Goal: Information Seeking & Learning: Learn about a topic

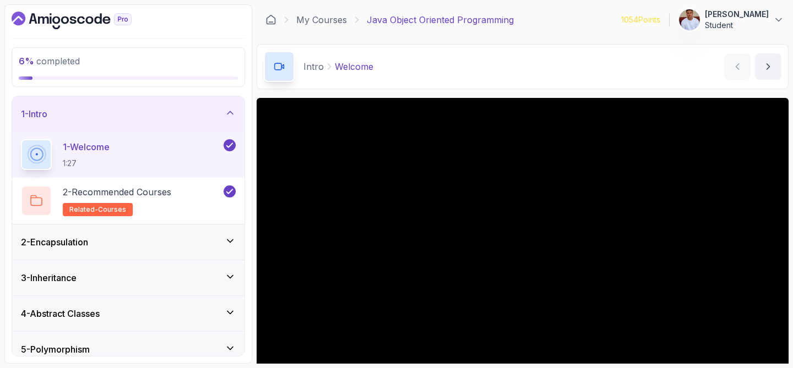
click at [224, 111] on div "1 - Intro" at bounding box center [128, 113] width 215 height 13
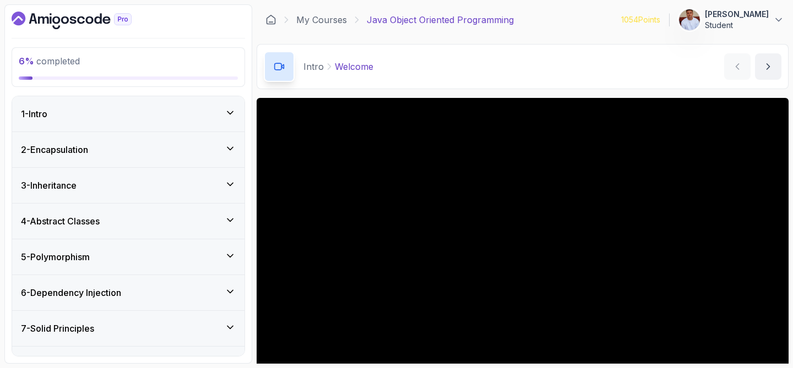
click at [216, 151] on div "2 - Encapsulation" at bounding box center [128, 149] width 215 height 13
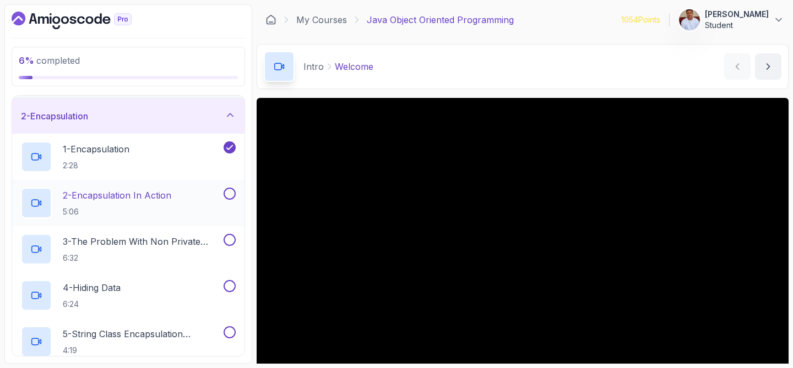
scroll to position [38, 0]
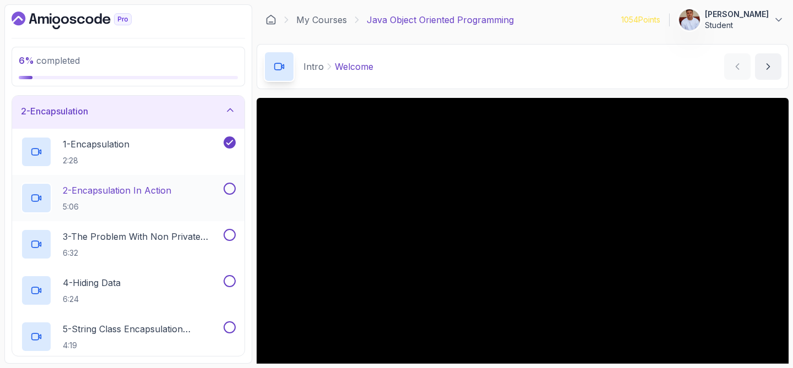
click at [171, 188] on p "2 - Encapsulation In Action" at bounding box center [117, 190] width 109 height 13
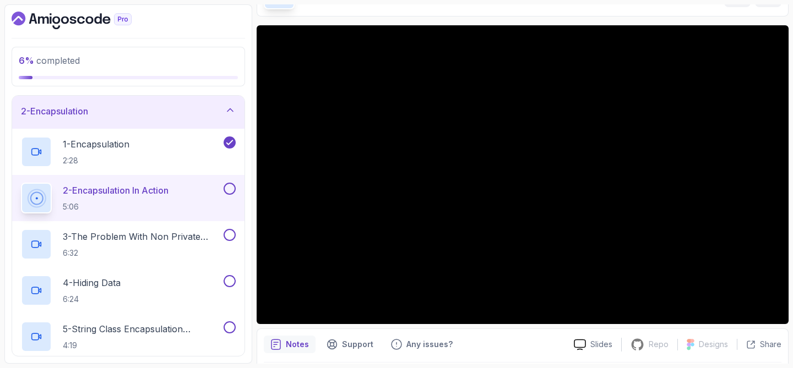
scroll to position [52, 0]
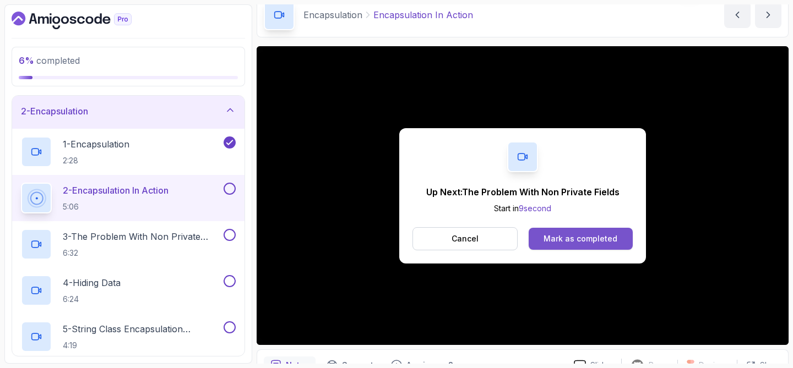
click at [574, 232] on button "Mark as completed" at bounding box center [581, 239] width 104 height 22
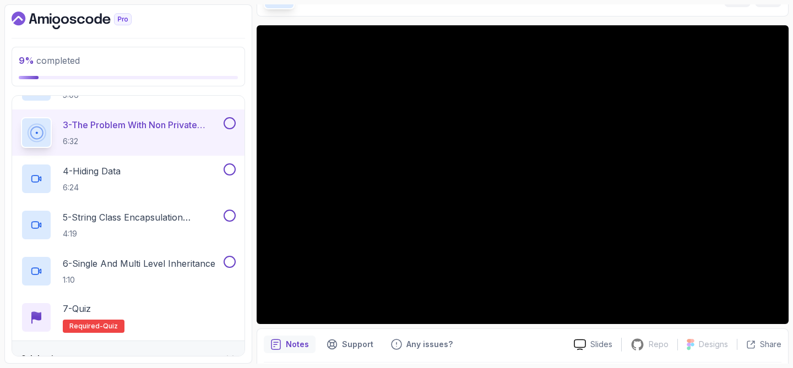
scroll to position [74, 0]
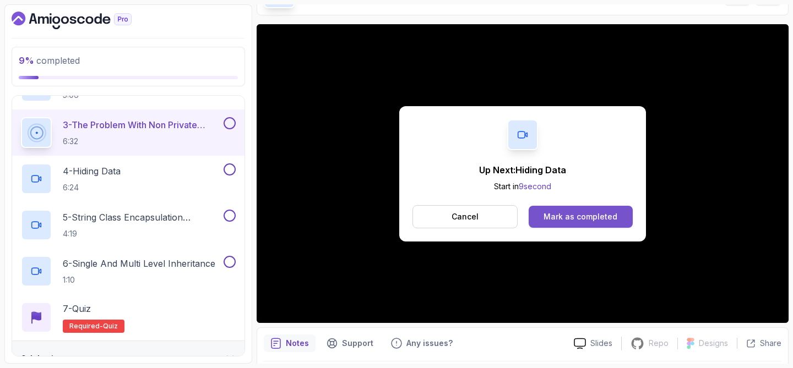
click at [600, 213] on div "Mark as completed" at bounding box center [581, 216] width 74 height 11
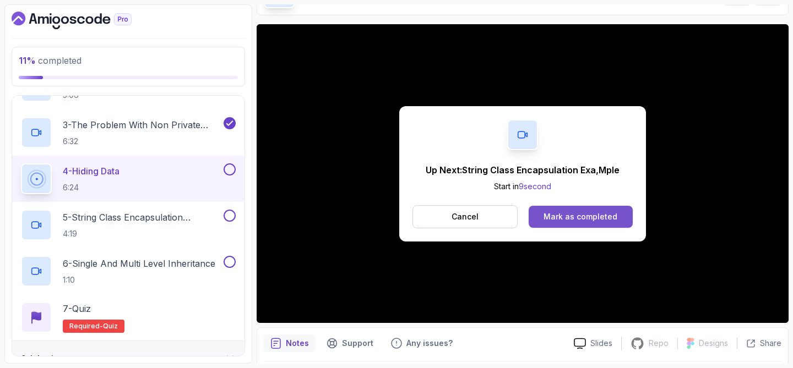
click at [544, 222] on button "Mark as completed" at bounding box center [581, 217] width 104 height 22
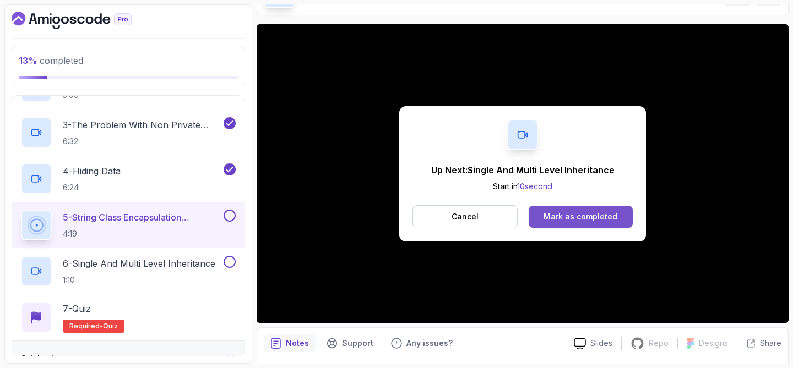
click at [583, 223] on button "Mark as completed" at bounding box center [581, 217] width 104 height 22
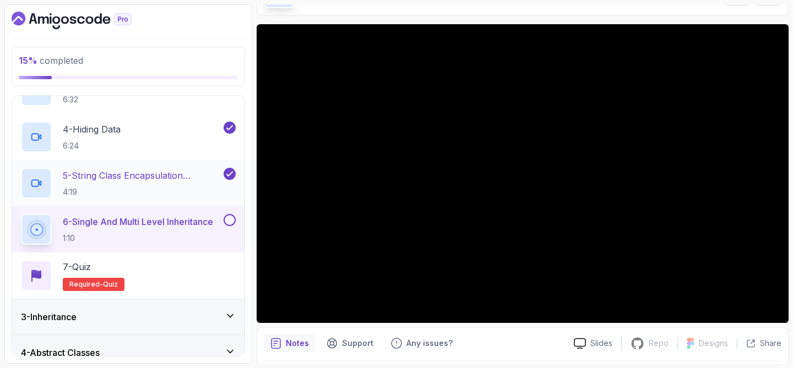
scroll to position [189, 0]
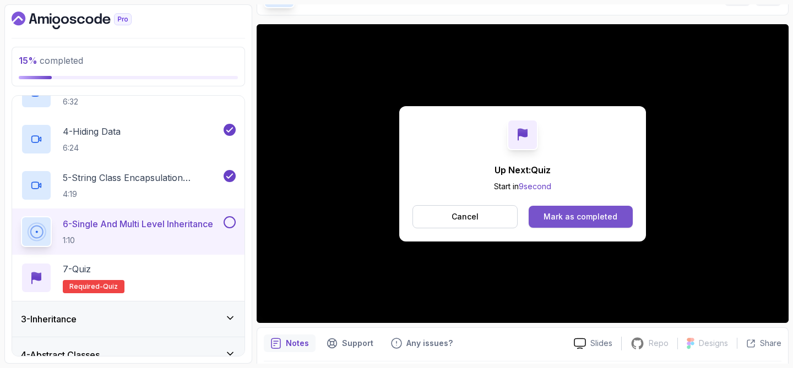
click at [546, 214] on div "Mark as completed" at bounding box center [581, 216] width 74 height 11
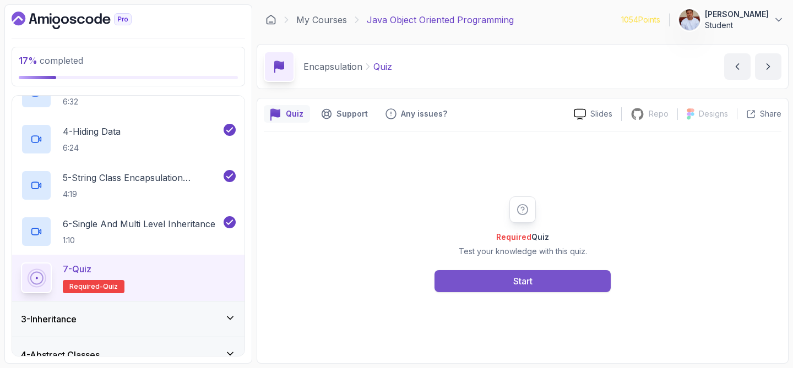
click at [528, 274] on button "Start" at bounding box center [523, 281] width 176 height 22
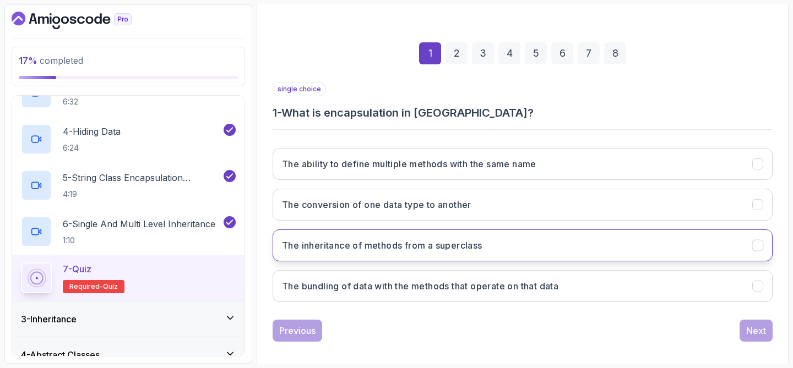
scroll to position [141, 0]
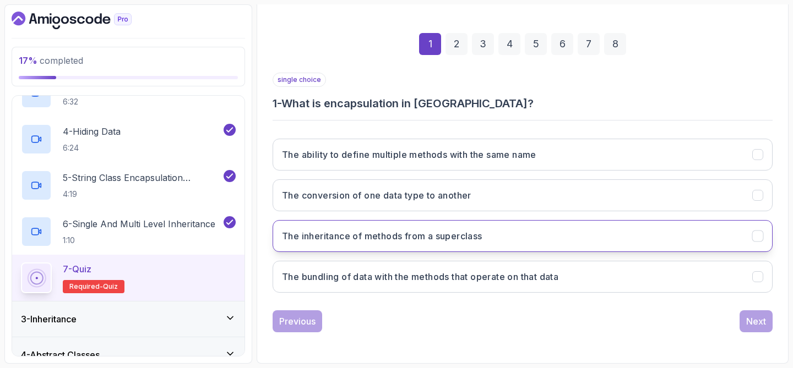
click at [502, 281] on h3 "The bundling of data with the methods that operate on that data" at bounding box center [420, 276] width 276 height 13
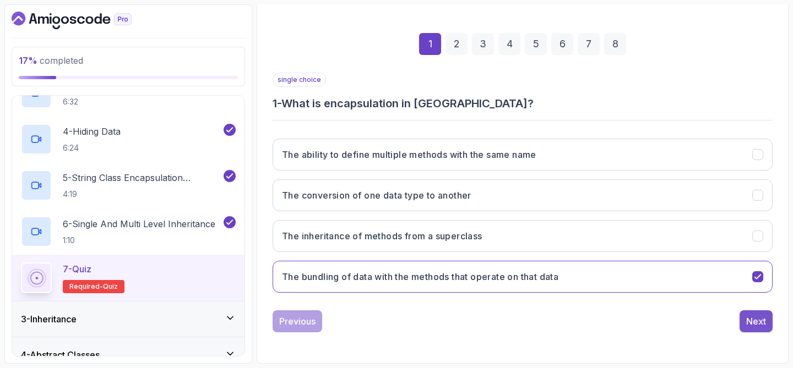
click at [744, 324] on button "Next" at bounding box center [756, 322] width 33 height 22
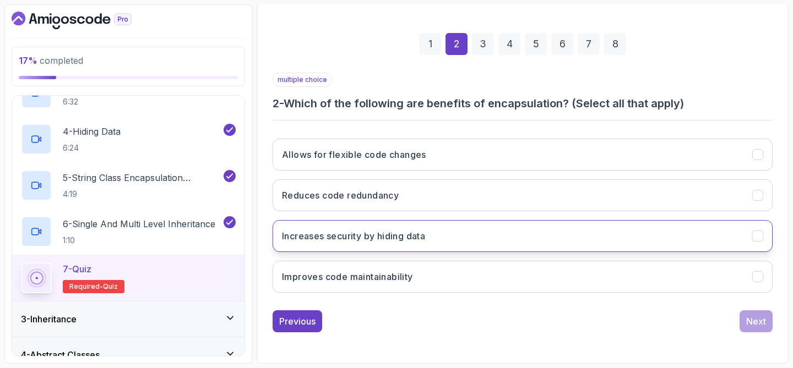
click at [621, 245] on button "Increases security by hiding data" at bounding box center [523, 236] width 500 height 32
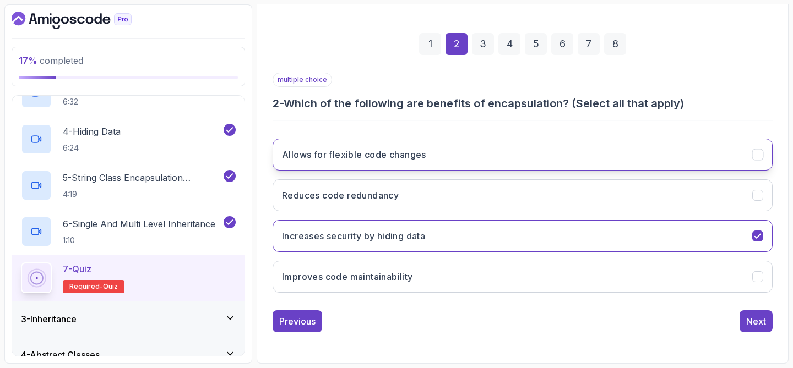
click at [607, 158] on button "Allows for flexible code changes" at bounding box center [523, 155] width 500 height 32
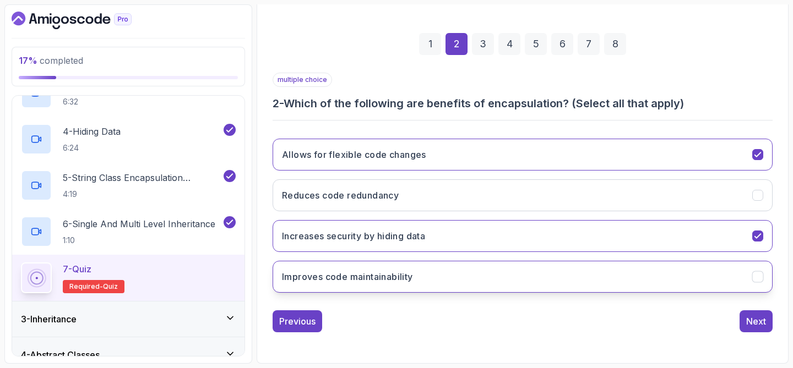
click at [498, 275] on button "Improves code maintainability" at bounding box center [523, 277] width 500 height 32
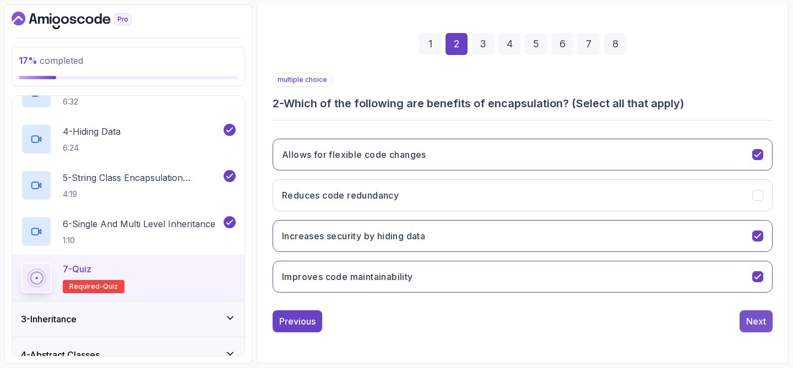
click at [750, 312] on button "Next" at bounding box center [756, 322] width 33 height 22
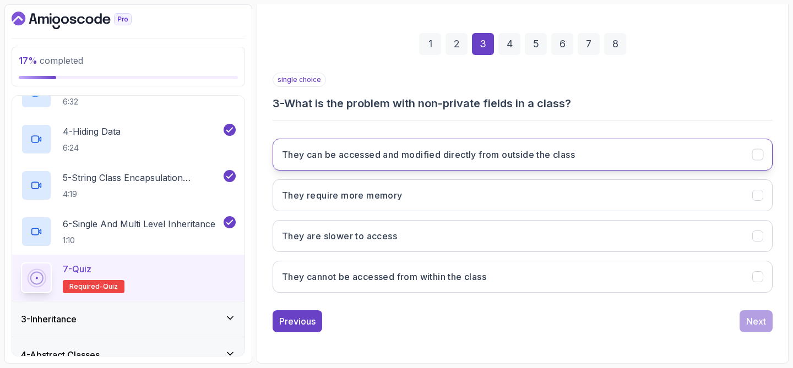
click at [601, 165] on button "They can be accessed and modified directly from outside the class" at bounding box center [523, 155] width 500 height 32
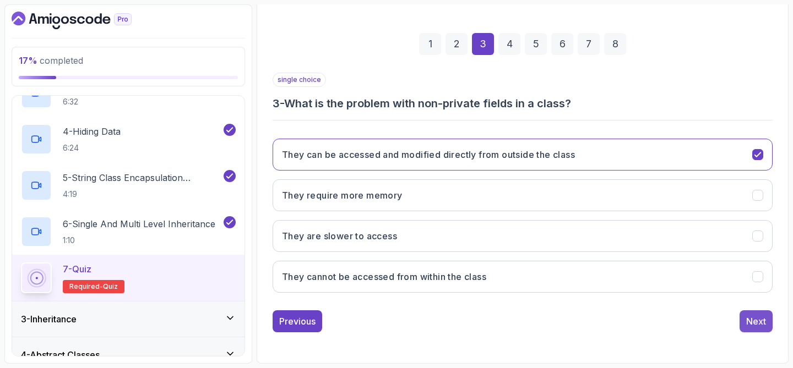
click at [750, 318] on div "Next" at bounding box center [756, 321] width 20 height 13
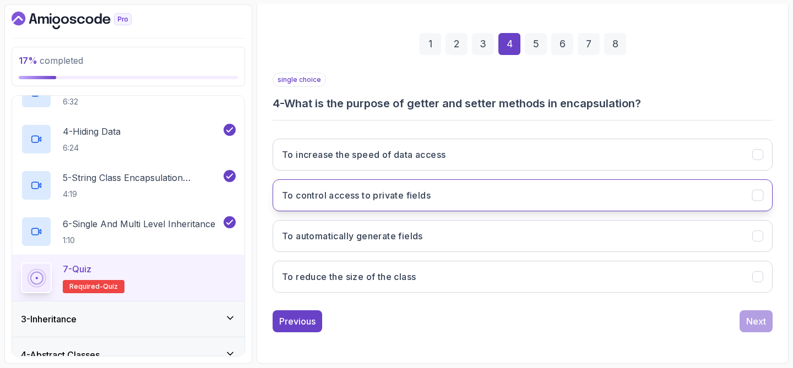
click at [626, 185] on button "To control access to private fields" at bounding box center [523, 196] width 500 height 32
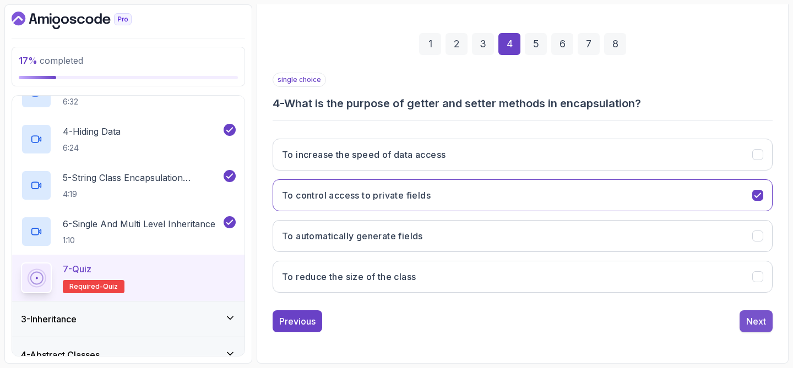
click at [750, 313] on button "Next" at bounding box center [756, 322] width 33 height 22
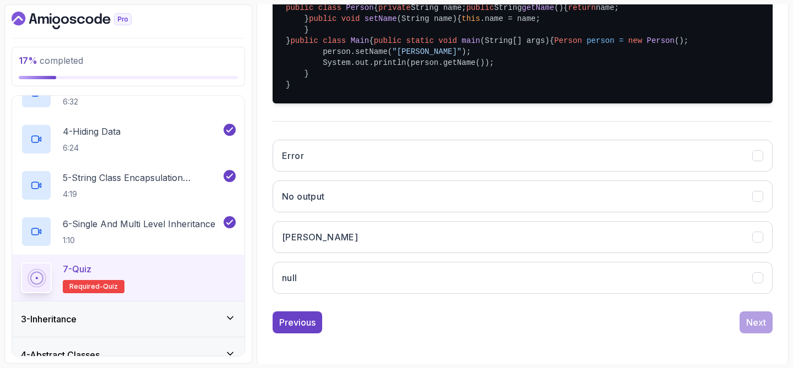
scroll to position [311, 0]
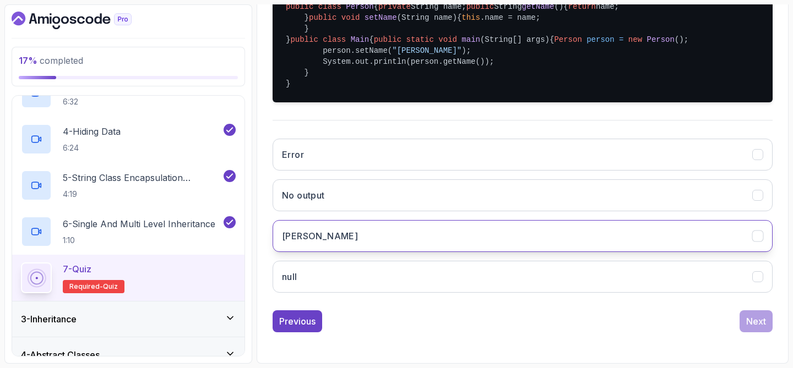
click at [659, 252] on button "John" at bounding box center [523, 236] width 500 height 32
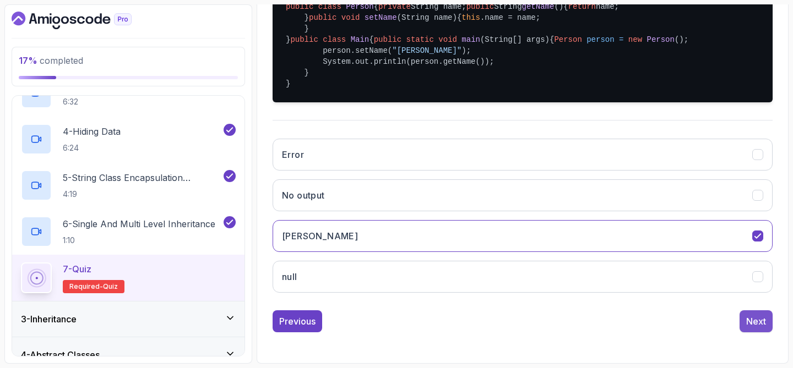
click at [757, 323] on div "Next" at bounding box center [756, 321] width 20 height 13
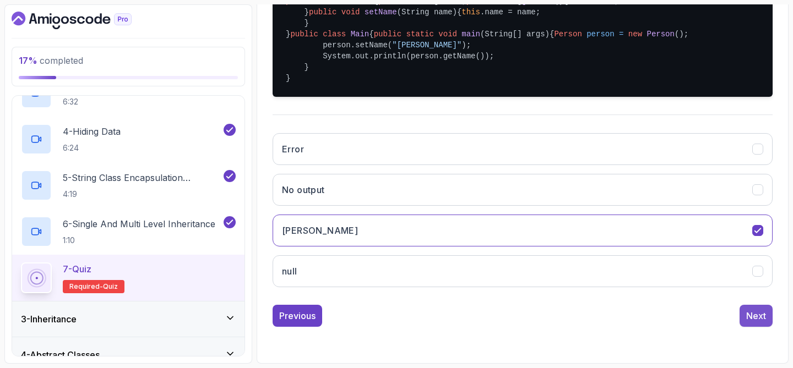
scroll to position [156, 0]
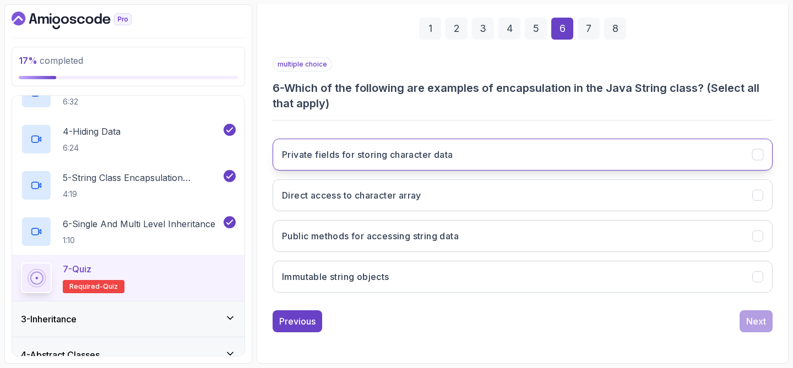
click at [597, 140] on button "Private fields for storing character data" at bounding box center [523, 155] width 500 height 32
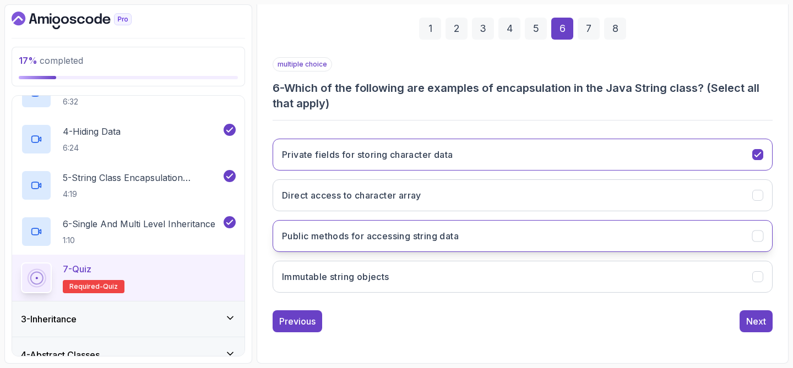
click at [590, 230] on button "Public methods for accessing string data" at bounding box center [523, 236] width 500 height 32
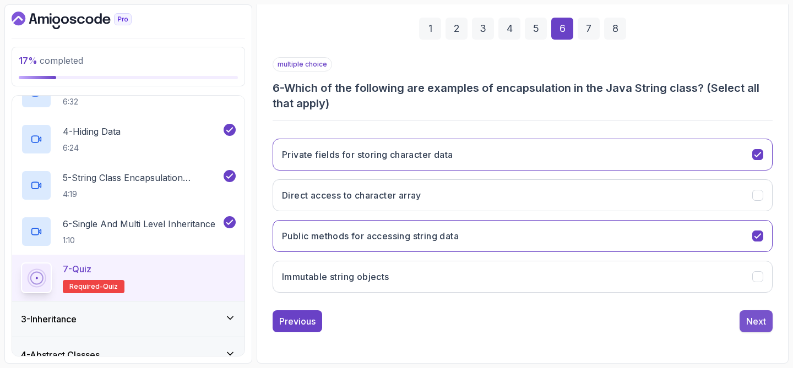
click at [746, 315] on div "Next" at bounding box center [756, 321] width 20 height 13
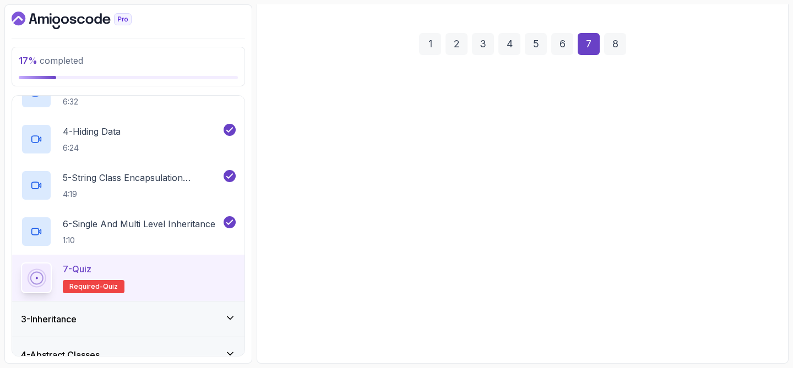
scroll to position [141, 0]
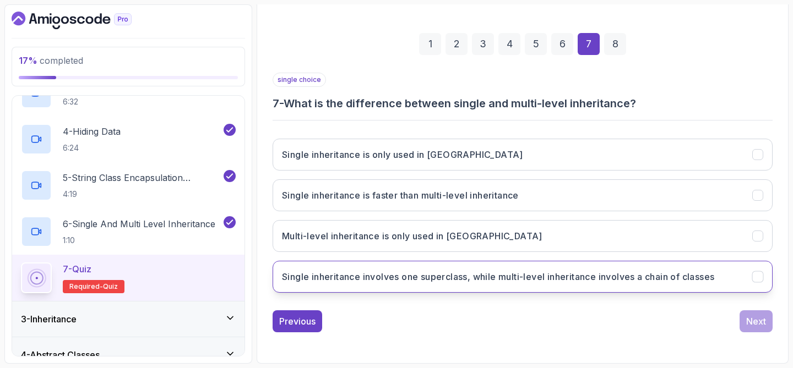
click at [632, 281] on h3 "Single inheritance involves one superclass, while multi-level inheritance invol…" at bounding box center [498, 276] width 432 height 13
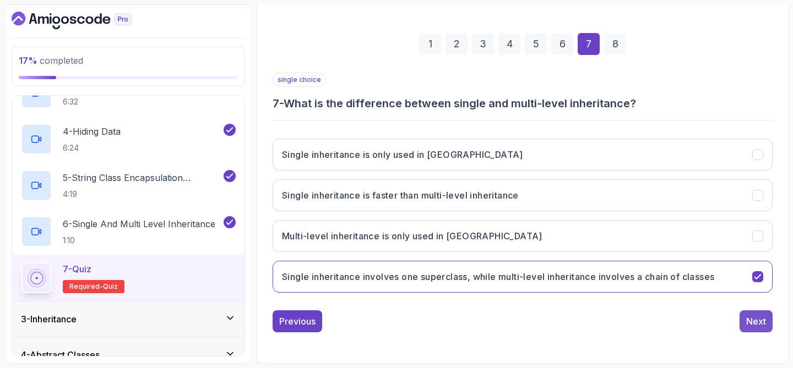
click at [764, 326] on div "Next" at bounding box center [756, 321] width 20 height 13
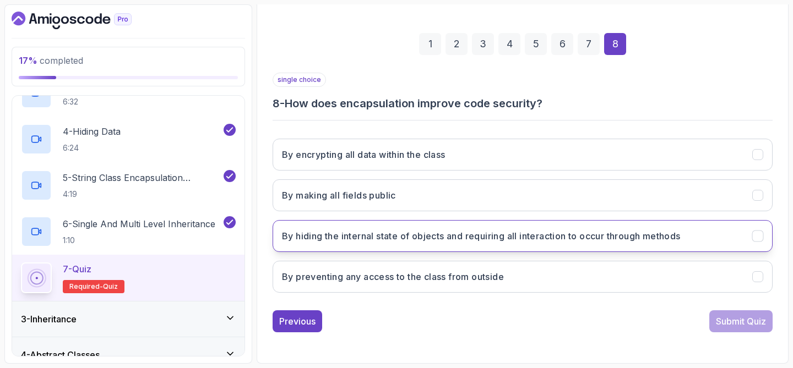
click at [681, 234] on h3 "By hiding the internal state of objects and requiring all interaction to occur …" at bounding box center [481, 236] width 399 height 13
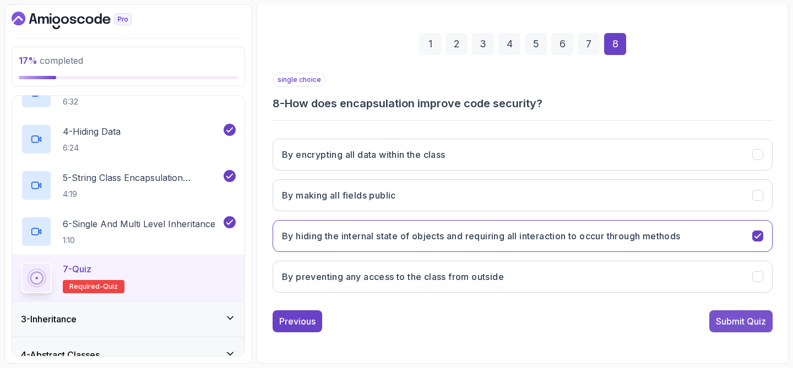
click at [736, 319] on div "Submit Quiz" at bounding box center [741, 321] width 50 height 13
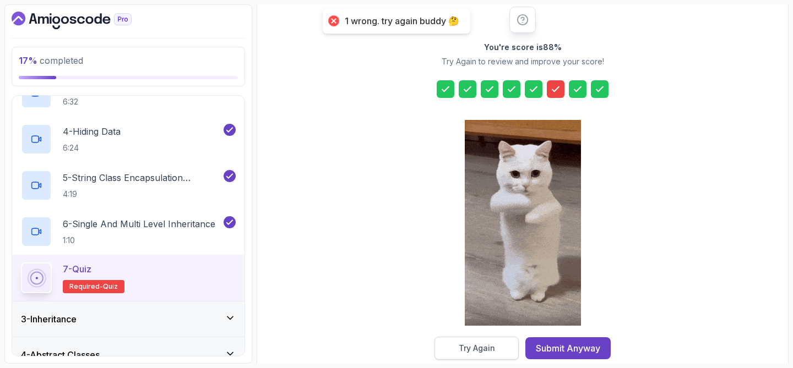
click at [512, 350] on button "Try Again" at bounding box center [477, 348] width 84 height 23
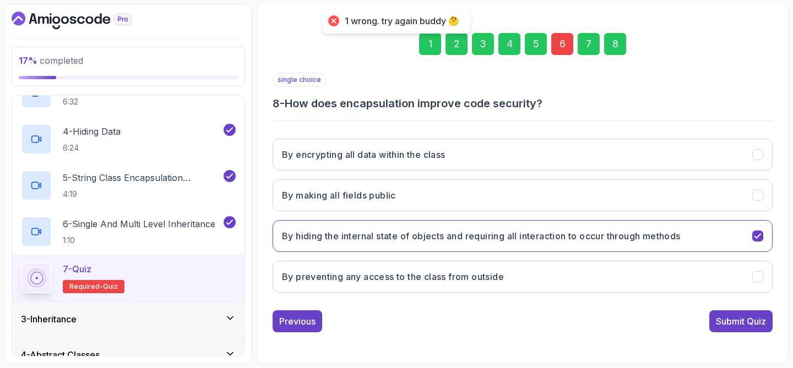
click at [562, 41] on div "6" at bounding box center [562, 44] width 22 height 22
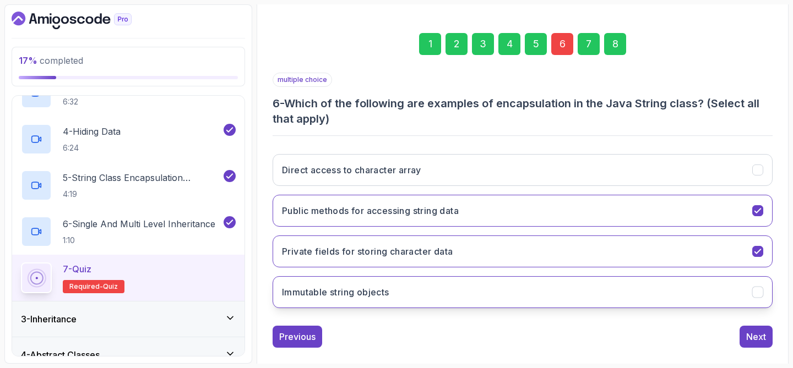
click at [514, 295] on button "Immutable string objects" at bounding box center [523, 292] width 500 height 32
click at [758, 339] on div "Next" at bounding box center [756, 336] width 20 height 13
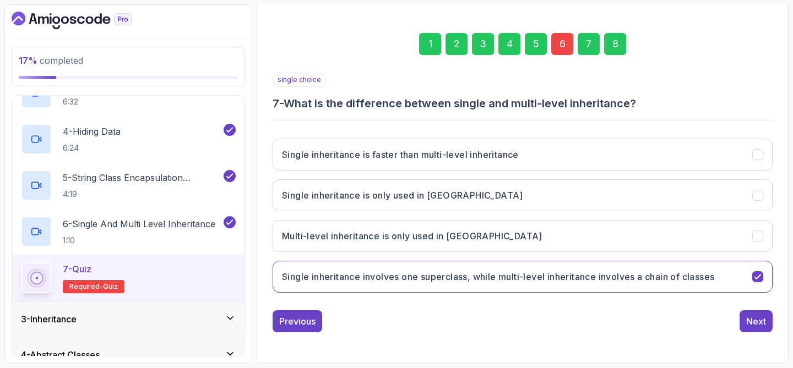
click at [611, 46] on div "8" at bounding box center [615, 44] width 22 height 22
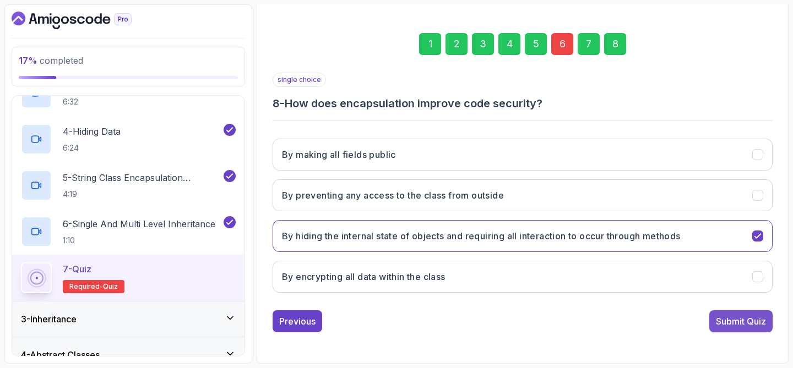
click at [724, 322] on div "Submit Quiz" at bounding box center [741, 321] width 50 height 13
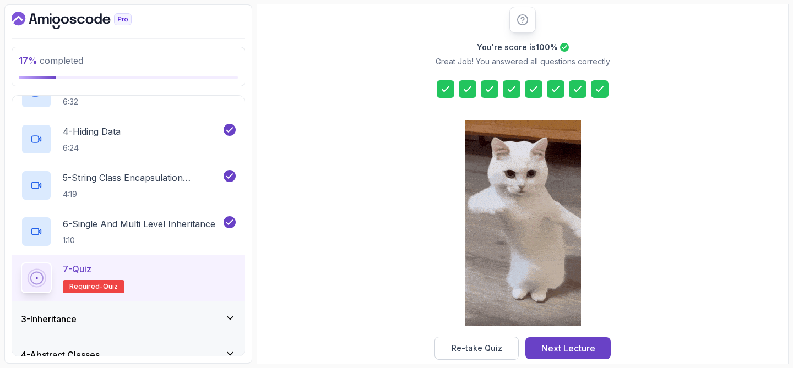
scroll to position [160, 0]
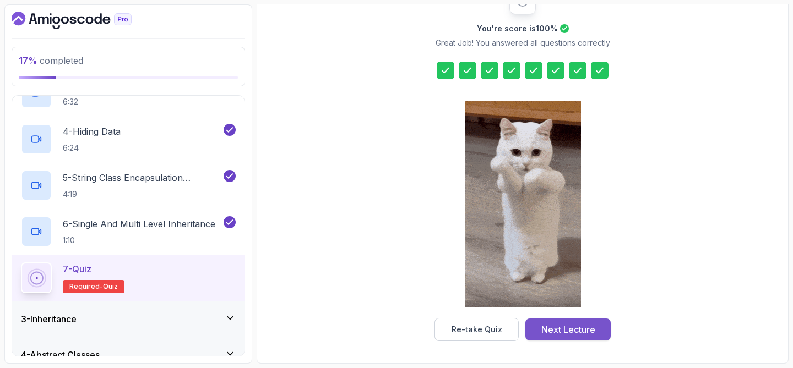
click at [547, 327] on div "Next Lecture" at bounding box center [568, 329] width 54 height 13
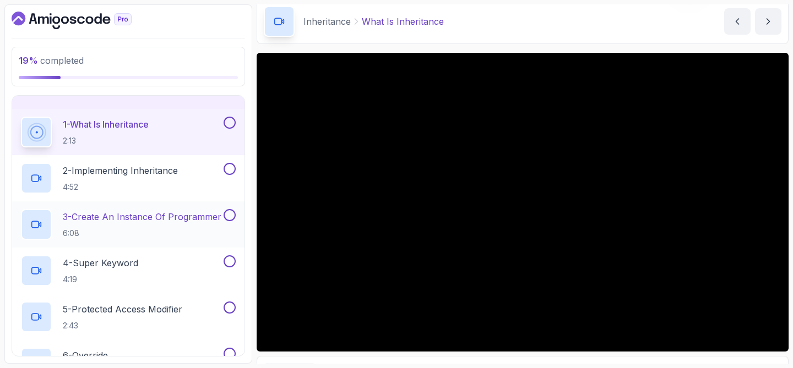
scroll to position [93, 0]
drag, startPoint x: 165, startPoint y: 320, endPoint x: 135, endPoint y: 320, distance: 29.7
click at [154, 320] on h2 "5 - Protected Access Modifier 2:43" at bounding box center [123, 317] width 120 height 29
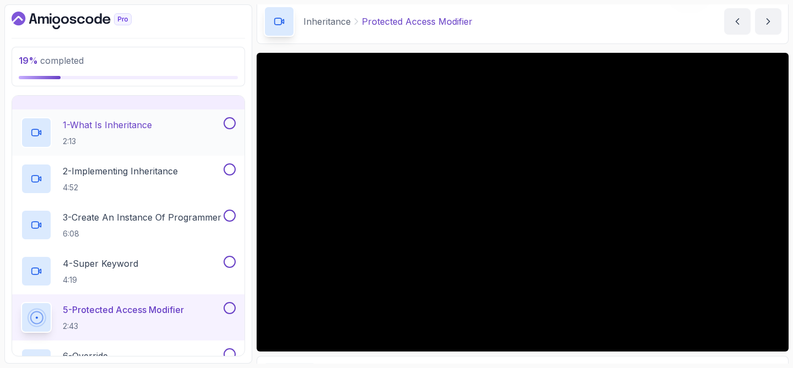
click at [172, 140] on div "1 - What Is Inheritance 2:13" at bounding box center [121, 132] width 200 height 31
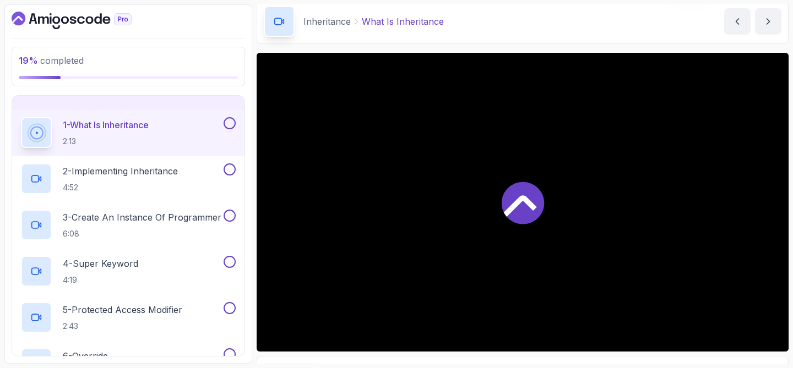
click at [405, 220] on div at bounding box center [523, 202] width 532 height 299
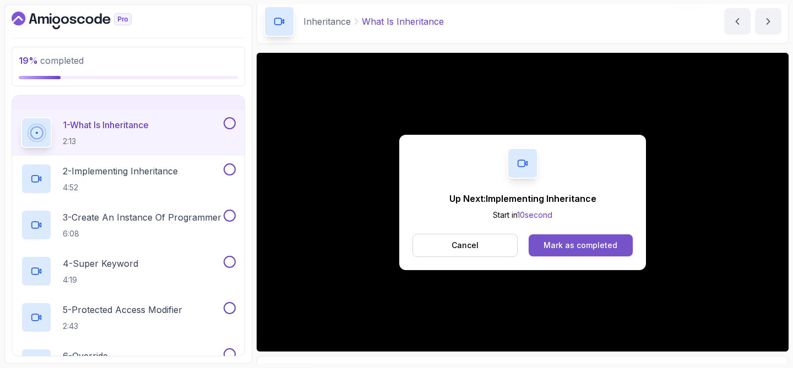
click at [567, 238] on button "Mark as completed" at bounding box center [581, 246] width 104 height 22
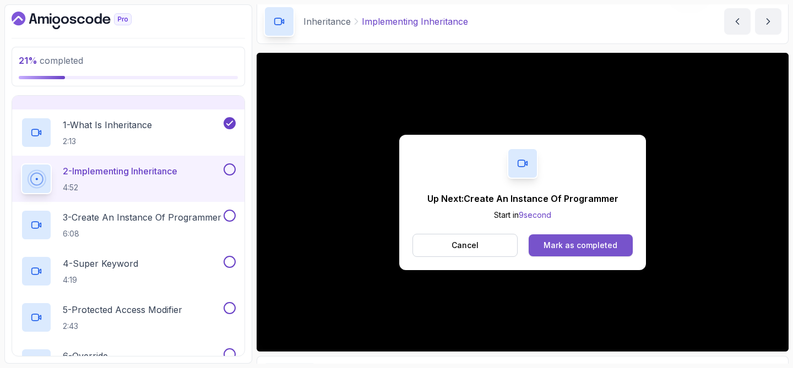
click at [614, 242] on div "Mark as completed" at bounding box center [581, 245] width 74 height 11
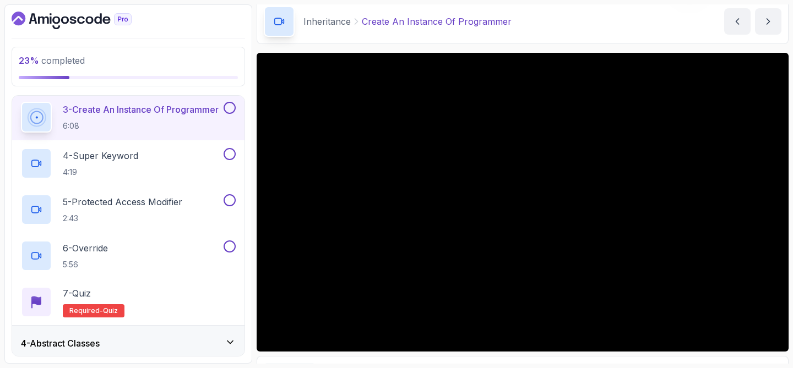
scroll to position [202, 0]
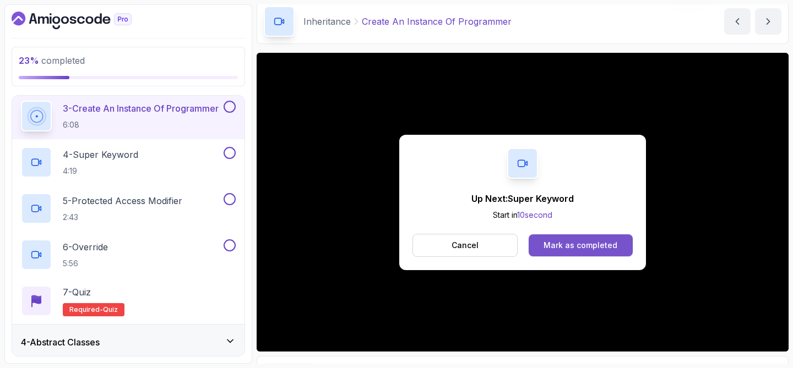
click at [578, 245] on div "Mark as completed" at bounding box center [581, 245] width 74 height 11
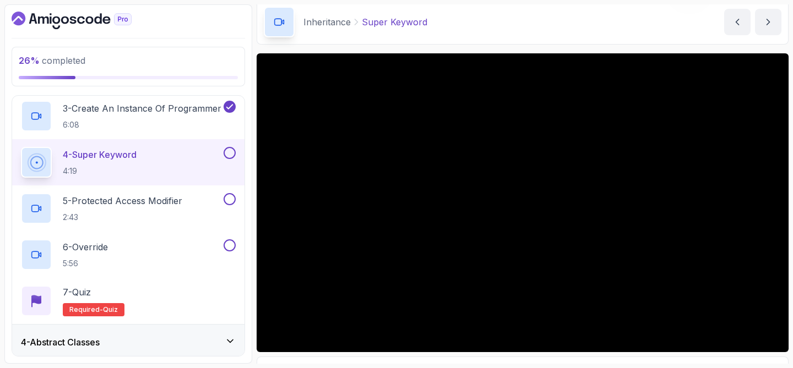
scroll to position [44, 0]
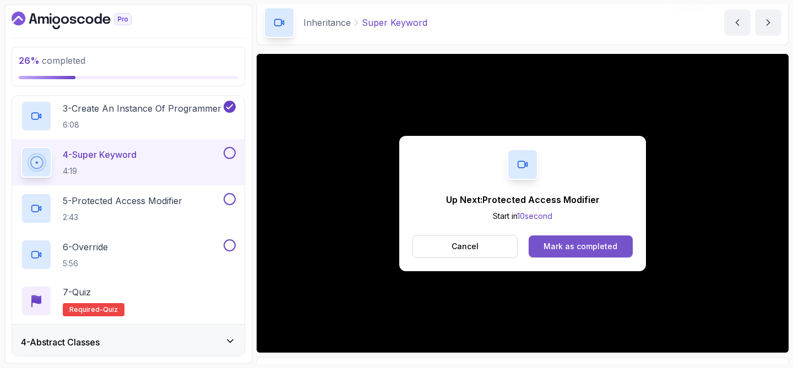
click at [597, 243] on div "Mark as completed" at bounding box center [581, 246] width 74 height 11
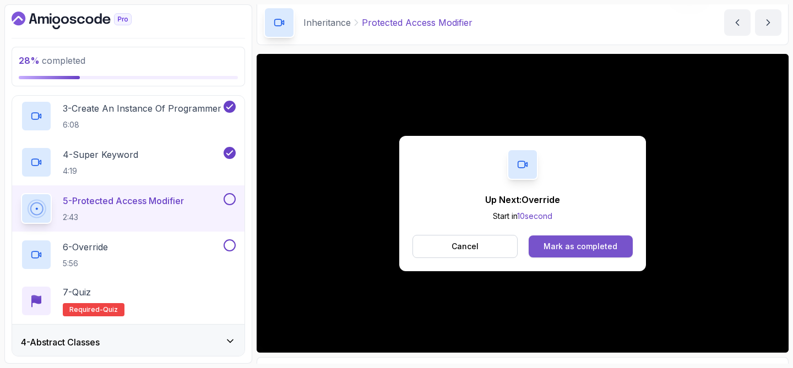
click at [550, 243] on div "Mark as completed" at bounding box center [581, 246] width 74 height 11
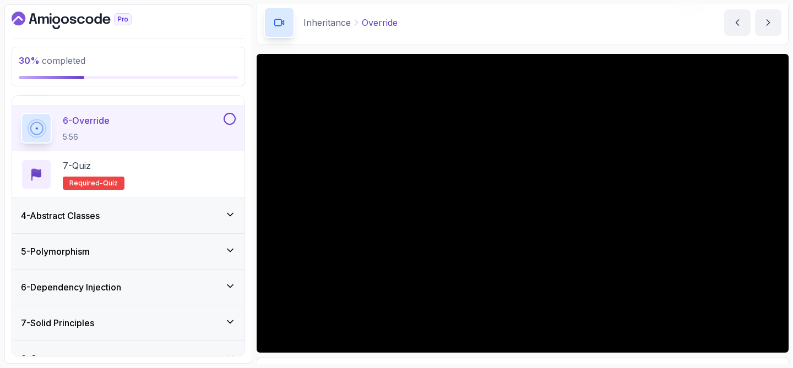
scroll to position [349, 0]
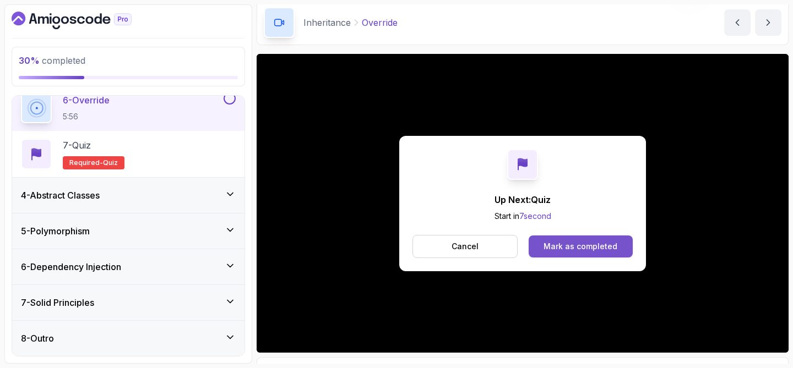
click at [569, 241] on div "Mark as completed" at bounding box center [581, 246] width 74 height 11
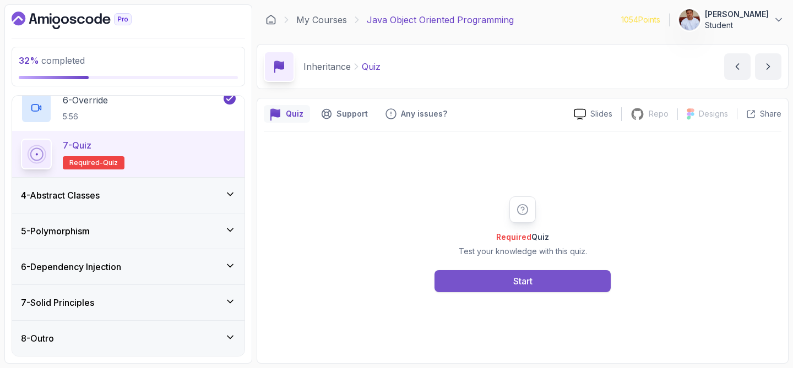
click at [536, 285] on button "Start" at bounding box center [523, 281] width 176 height 22
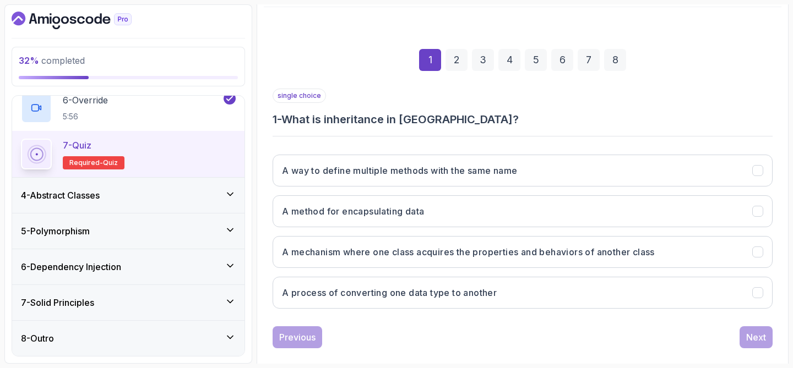
scroll to position [141, 0]
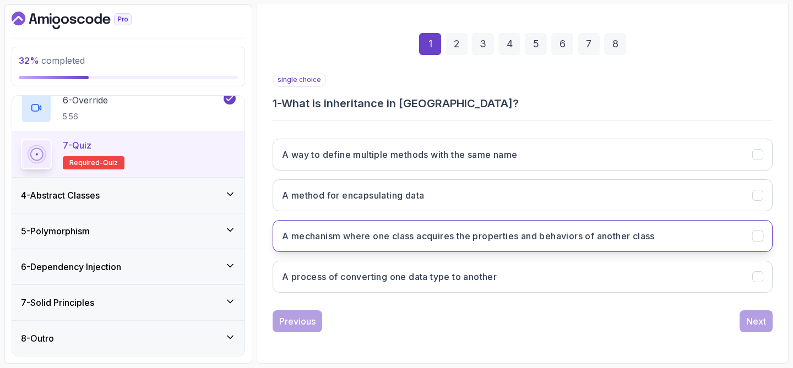
click at [519, 238] on h3 "A mechanism where one class acquires the properties and behaviors of another cl…" at bounding box center [468, 236] width 373 height 13
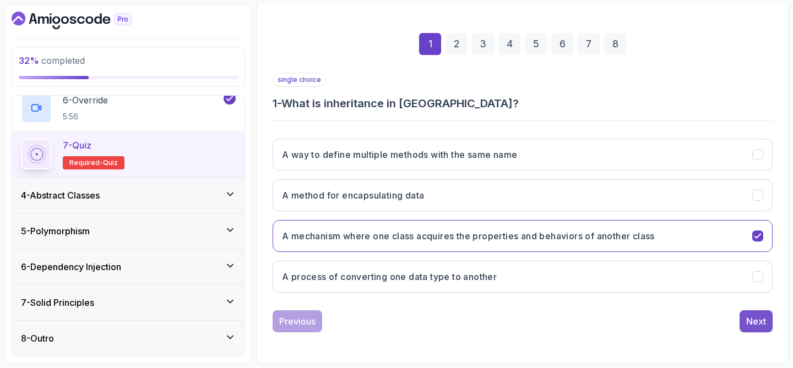
click at [748, 318] on div "Next" at bounding box center [756, 321] width 20 height 13
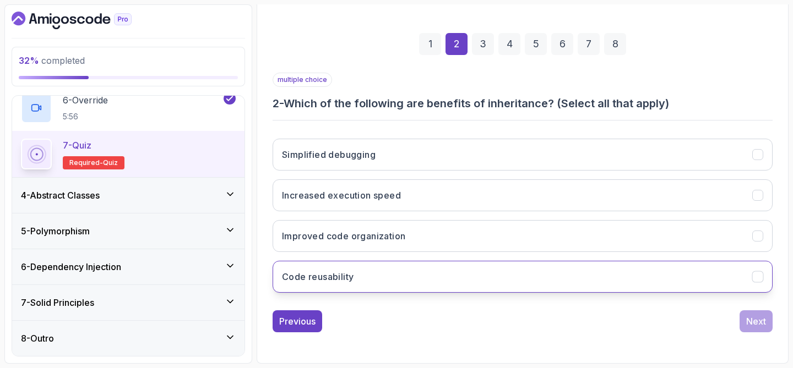
click at [593, 280] on button "Code reusability" at bounding box center [523, 277] width 500 height 32
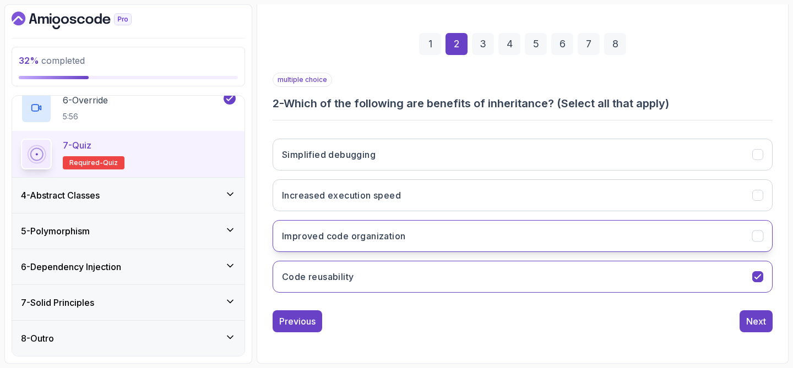
click at [608, 230] on button "Improved code organization" at bounding box center [523, 236] width 500 height 32
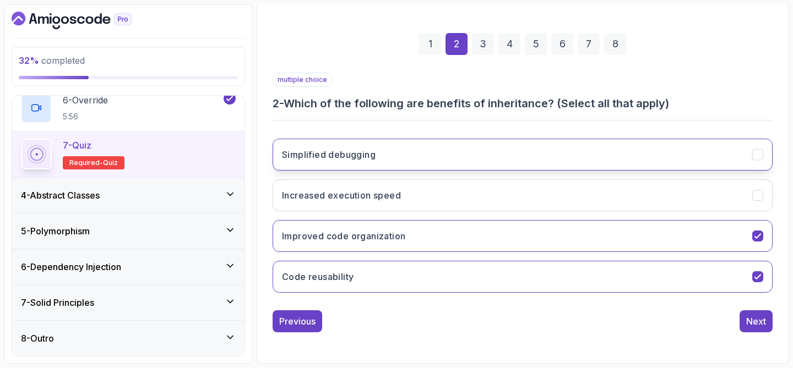
click at [646, 154] on button "Simplified debugging" at bounding box center [523, 155] width 500 height 32
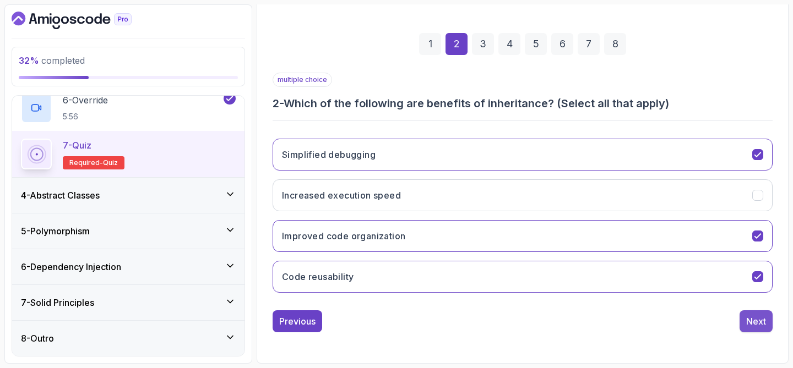
click at [753, 321] on div "Next" at bounding box center [756, 321] width 20 height 13
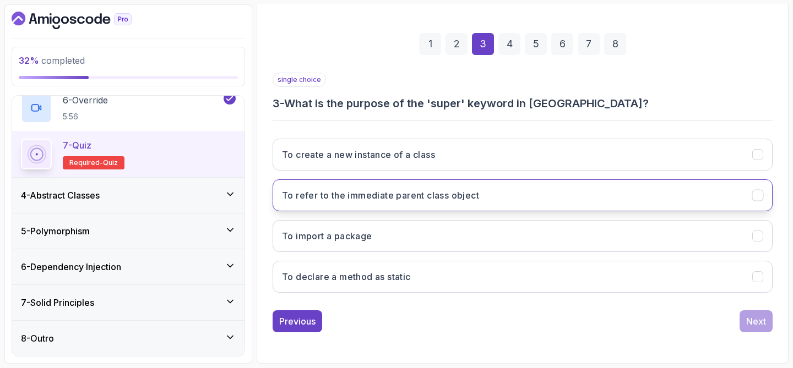
click at [672, 204] on button "To refer to the immediate parent class object" at bounding box center [523, 196] width 500 height 32
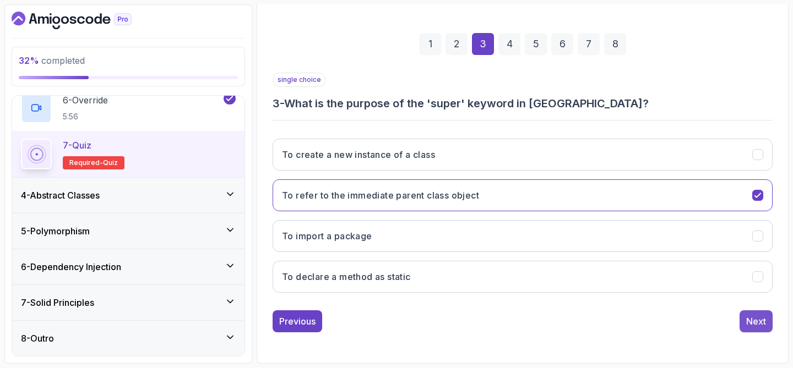
click at [762, 316] on div "Next" at bounding box center [756, 321] width 20 height 13
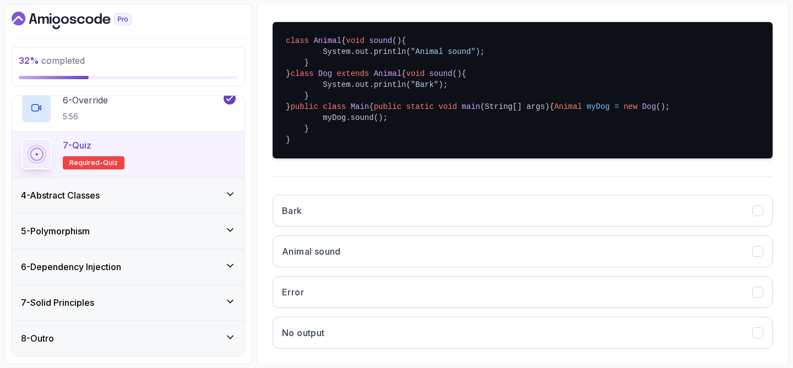
scroll to position [250, 0]
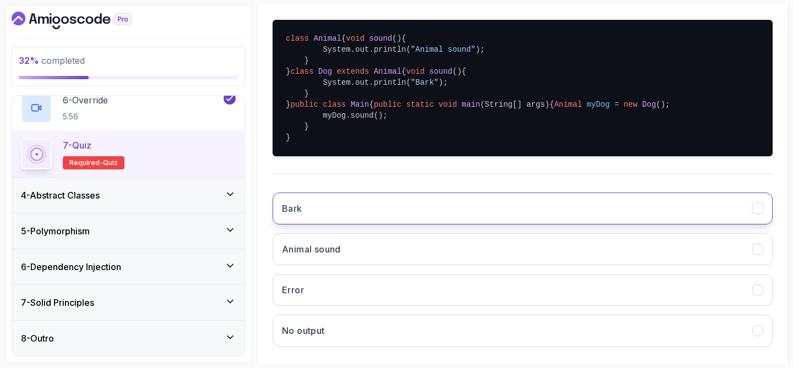
click at [570, 225] on button "Bark" at bounding box center [523, 209] width 500 height 32
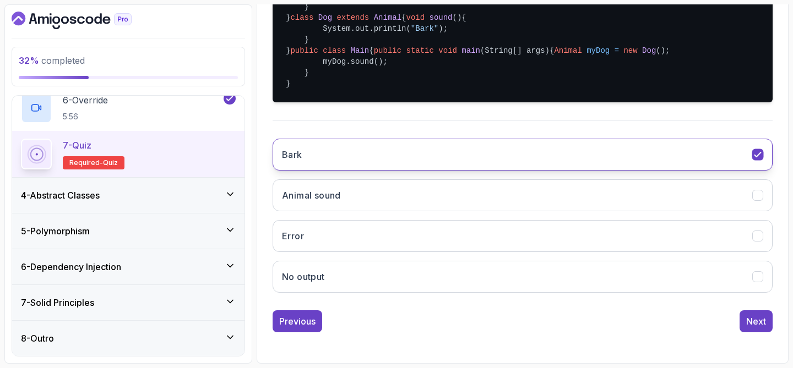
scroll to position [370, 0]
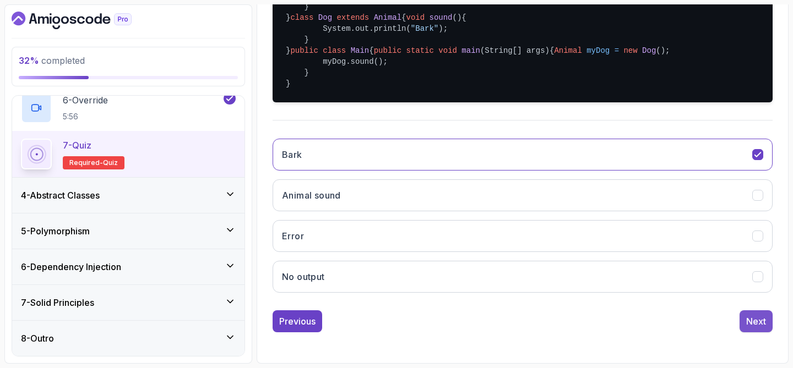
click at [746, 319] on div "Next" at bounding box center [756, 321] width 20 height 13
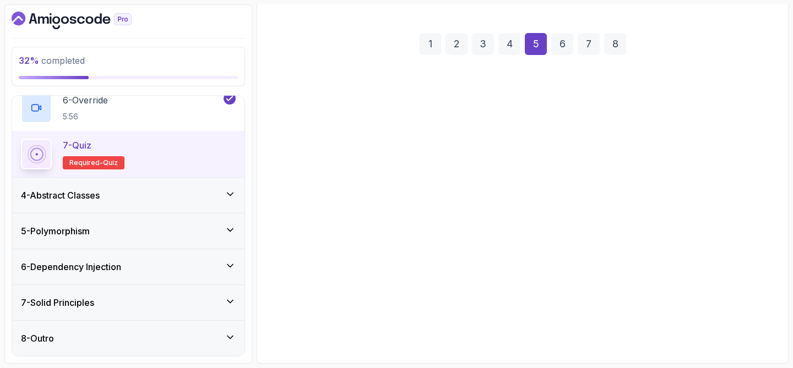
scroll to position [141, 0]
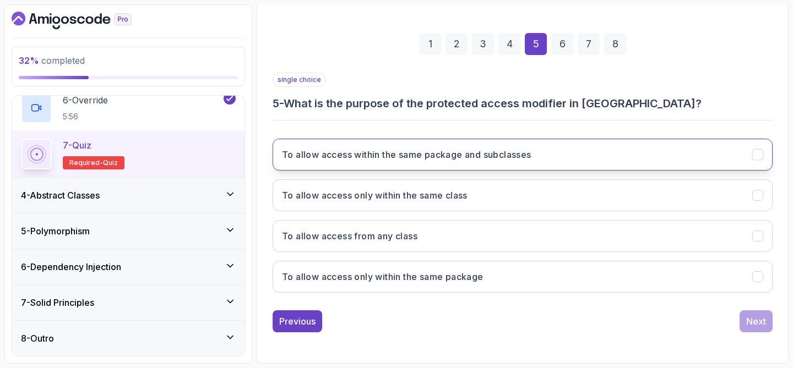
click at [565, 164] on button "To allow access within the same package and subclasses" at bounding box center [523, 155] width 500 height 32
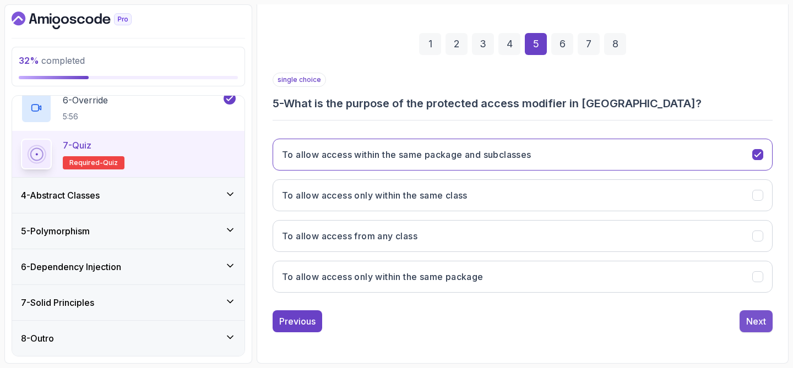
click at [754, 323] on div "Next" at bounding box center [756, 321] width 20 height 13
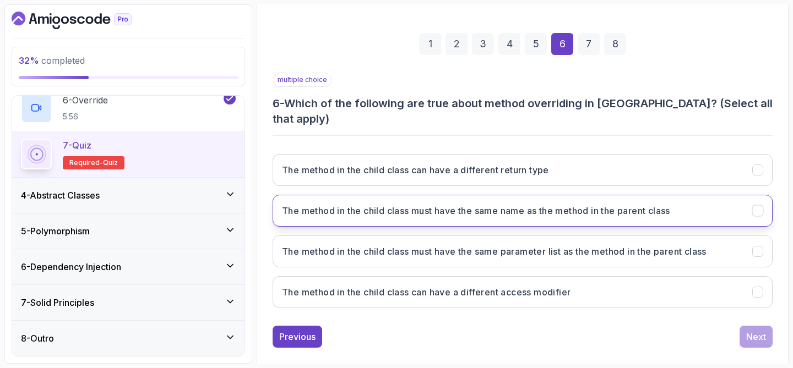
click at [620, 204] on h3 "The method in the child class must have the same name as the method in the pare…" at bounding box center [476, 210] width 388 height 13
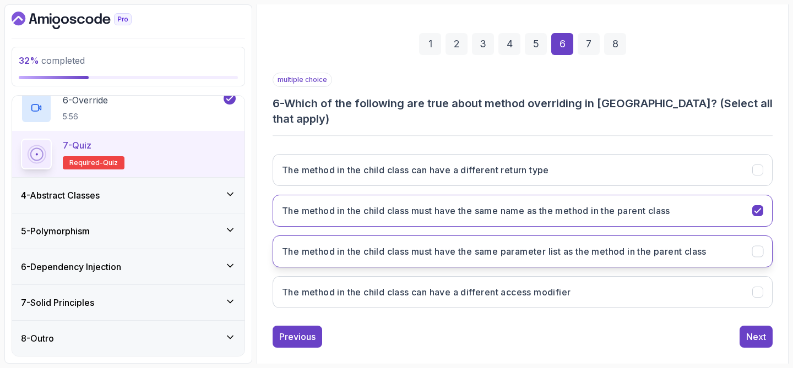
click at [660, 245] on h3 "The method in the child class must have the same parameter list as the method i…" at bounding box center [494, 251] width 425 height 13
click at [750, 330] on div "Next" at bounding box center [756, 336] width 20 height 13
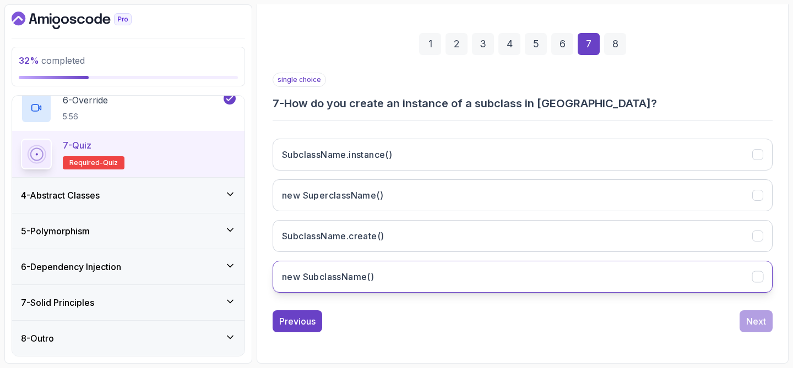
click at [445, 275] on button "new SubclassName()" at bounding box center [523, 277] width 500 height 32
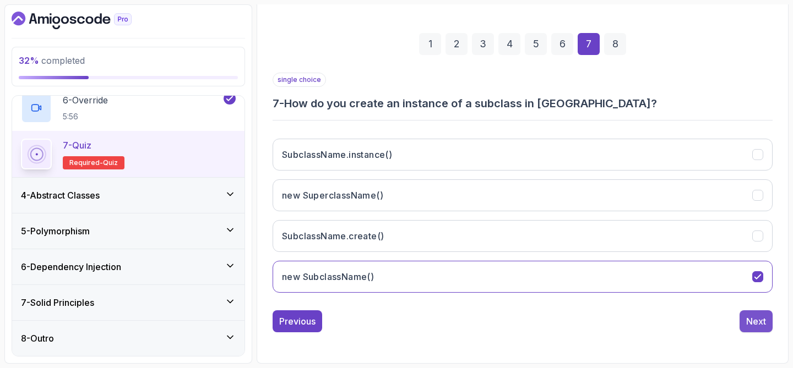
click at [751, 317] on div "Next" at bounding box center [756, 321] width 20 height 13
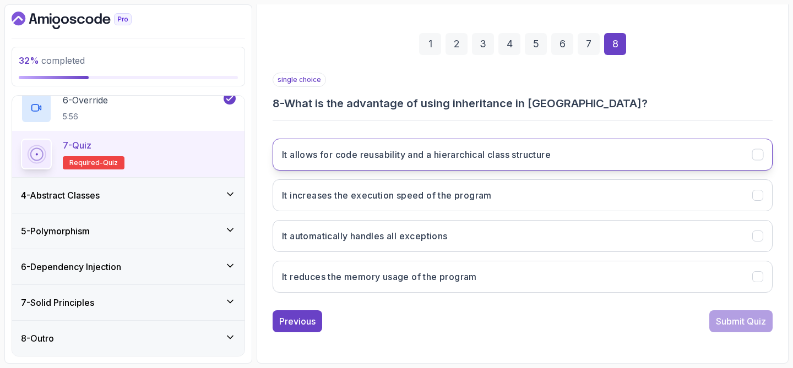
click at [599, 163] on button "It allows for code reusability and a hierarchical class structure" at bounding box center [523, 155] width 500 height 32
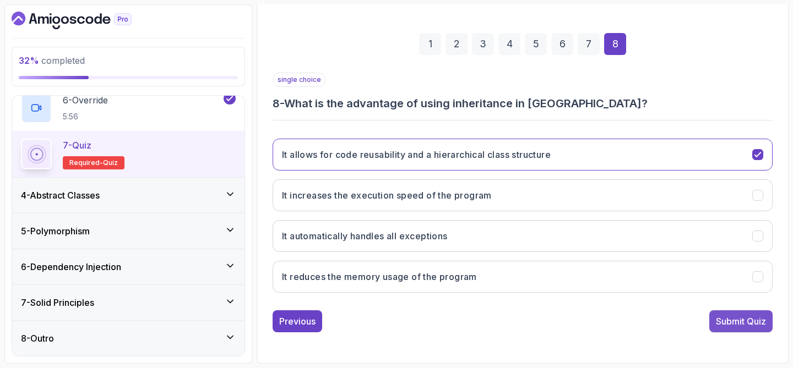
click at [731, 328] on button "Submit Quiz" at bounding box center [740, 322] width 63 height 22
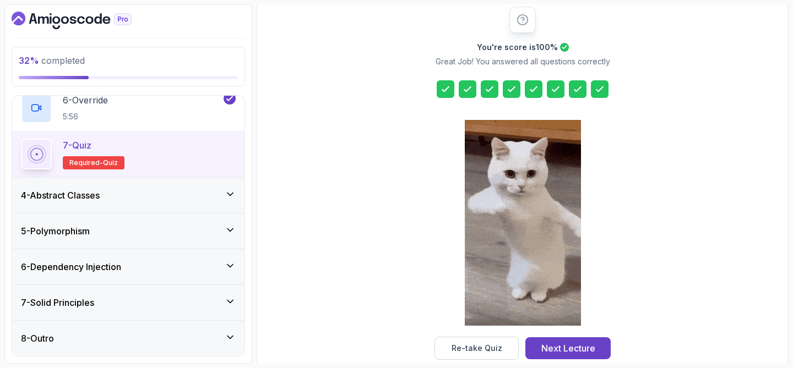
scroll to position [160, 0]
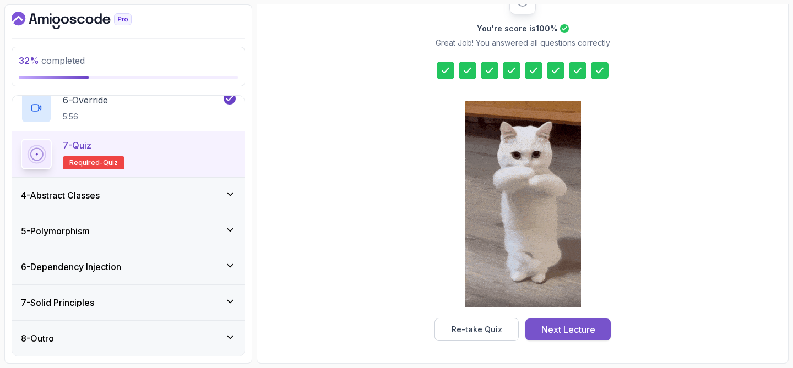
click at [585, 327] on div "Next Lecture" at bounding box center [568, 329] width 54 height 13
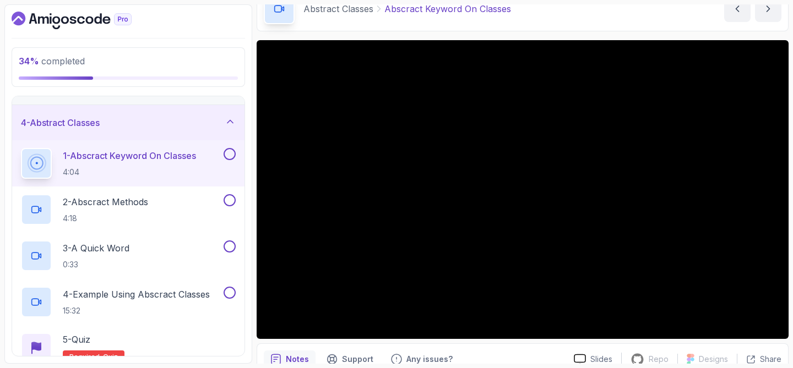
scroll to position [106, 0]
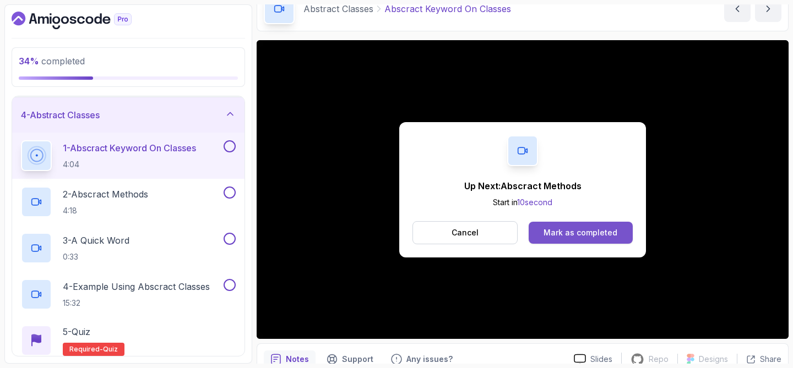
click at [587, 231] on div "Mark as completed" at bounding box center [581, 232] width 74 height 11
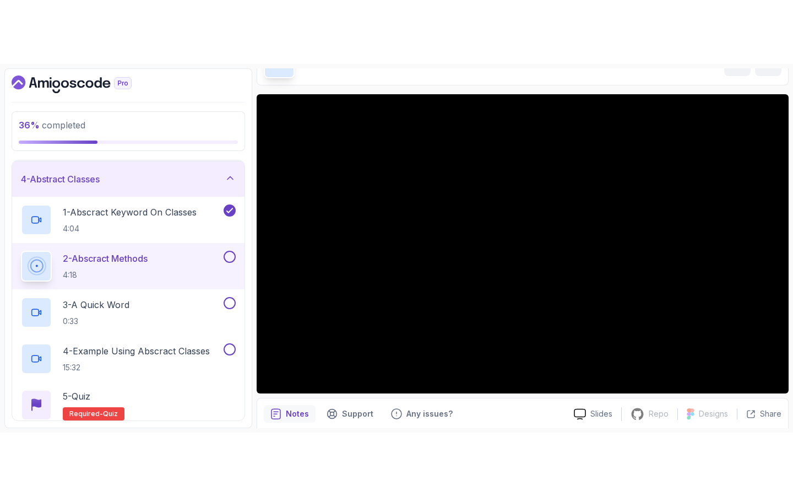
scroll to position [70, 0]
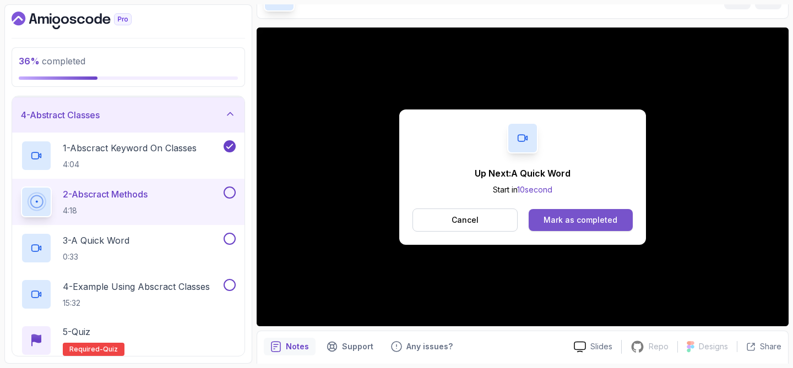
click at [543, 223] on button "Mark as completed" at bounding box center [581, 220] width 104 height 22
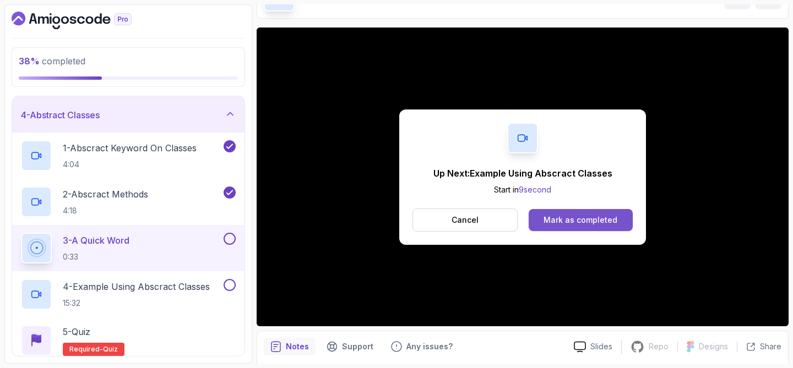
click at [600, 225] on div "Mark as completed" at bounding box center [581, 220] width 74 height 11
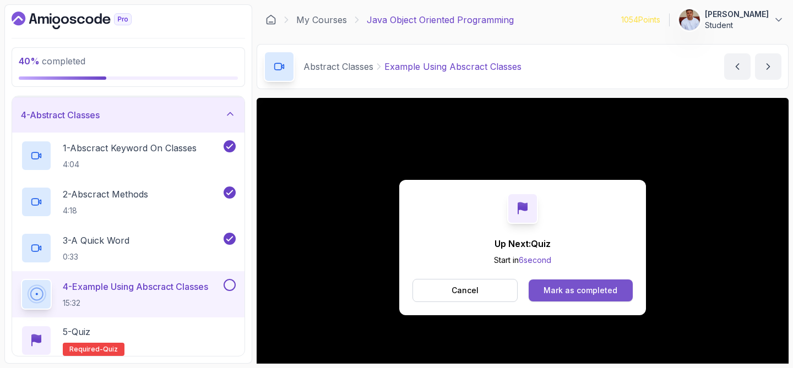
click at [562, 294] on div "Mark as completed" at bounding box center [581, 290] width 74 height 11
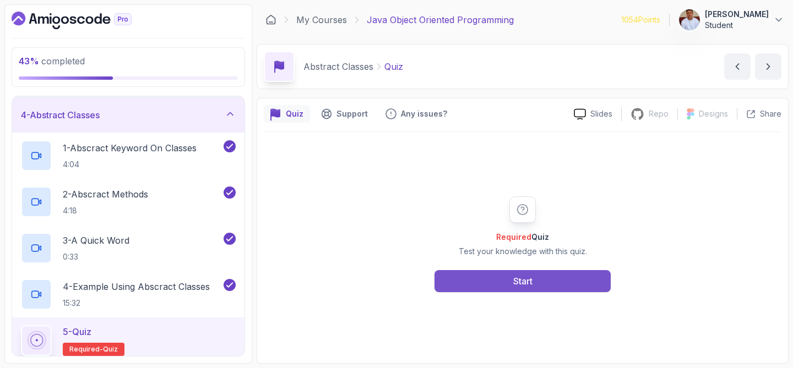
click at [557, 279] on button "Start" at bounding box center [523, 281] width 176 height 22
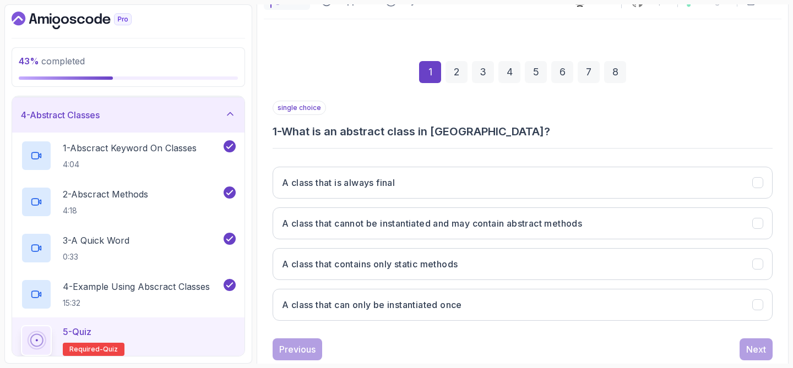
scroll to position [115, 0]
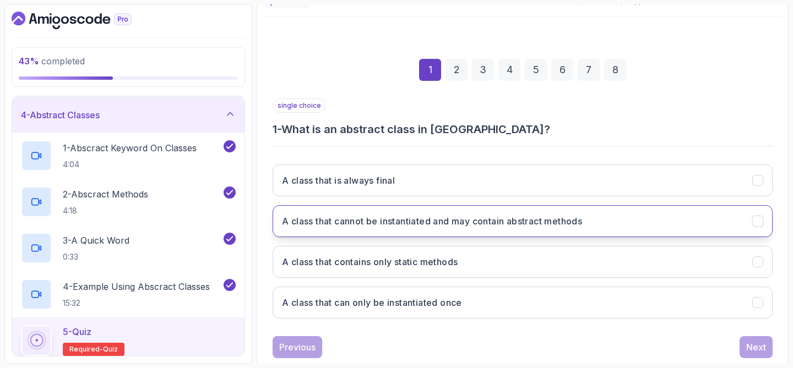
click at [542, 227] on h3 "A class that cannot be instantiated and may contain abstract methods" at bounding box center [432, 221] width 300 height 13
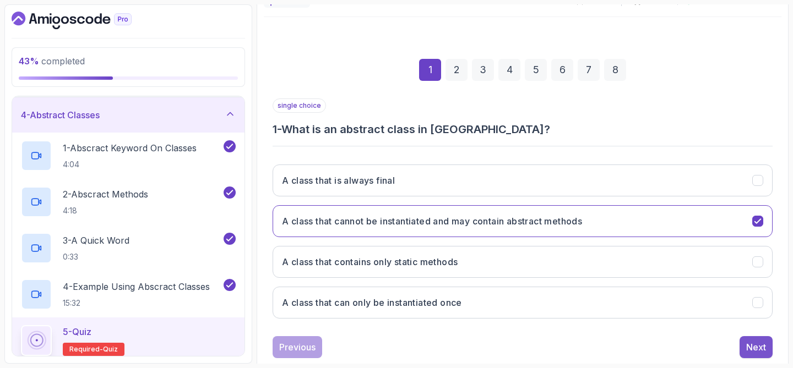
click at [753, 346] on div "Next" at bounding box center [756, 347] width 20 height 13
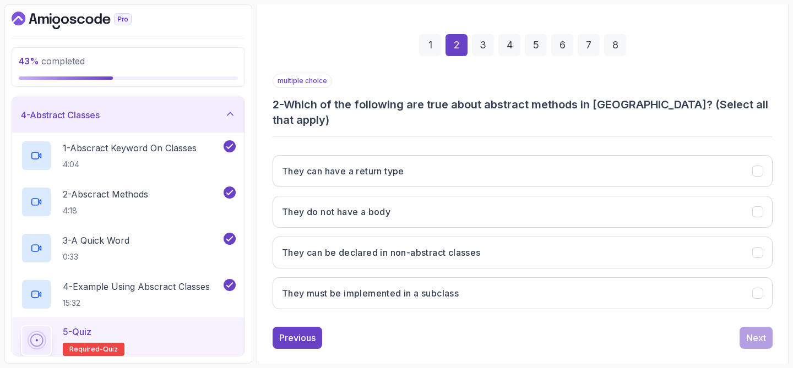
scroll to position [141, 0]
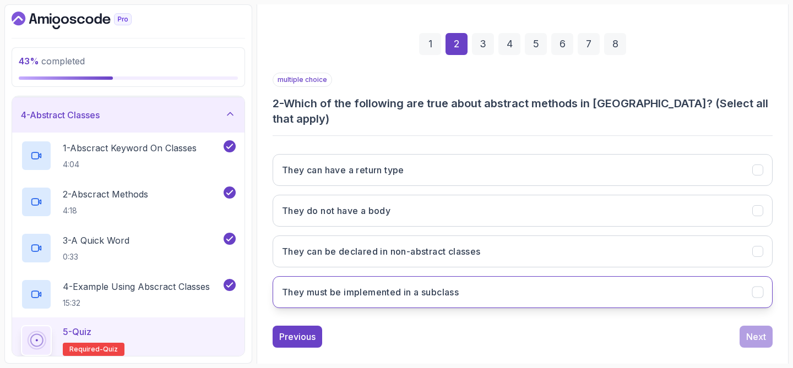
click at [474, 276] on button "They must be implemented in a subclass" at bounding box center [523, 292] width 500 height 32
click at [756, 330] on div "Next" at bounding box center [756, 336] width 20 height 13
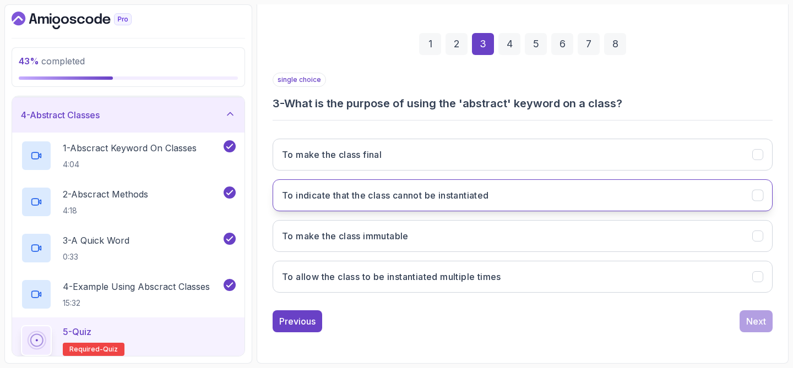
click at [457, 199] on h3 "To indicate that the class cannot be instantiated" at bounding box center [385, 195] width 207 height 13
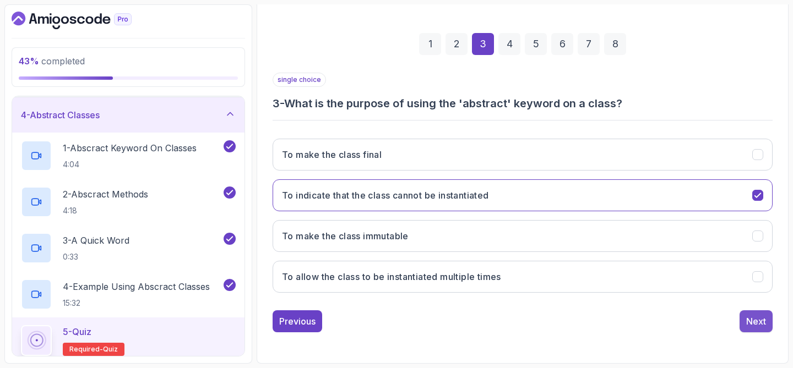
click at [755, 319] on div "Next" at bounding box center [756, 321] width 20 height 13
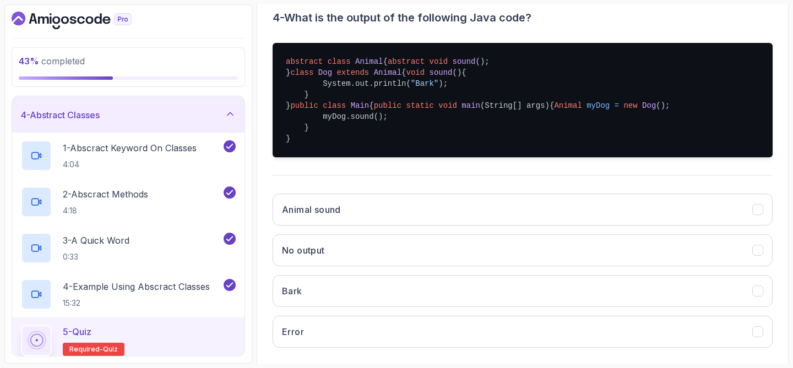
scroll to position [231, 0]
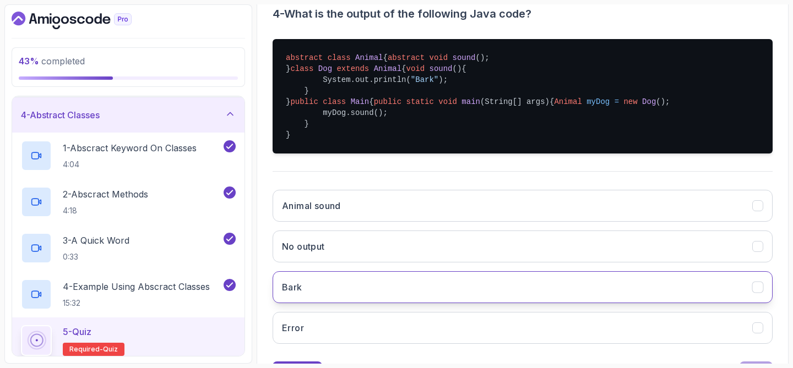
click at [346, 303] on button "Bark" at bounding box center [523, 288] width 500 height 32
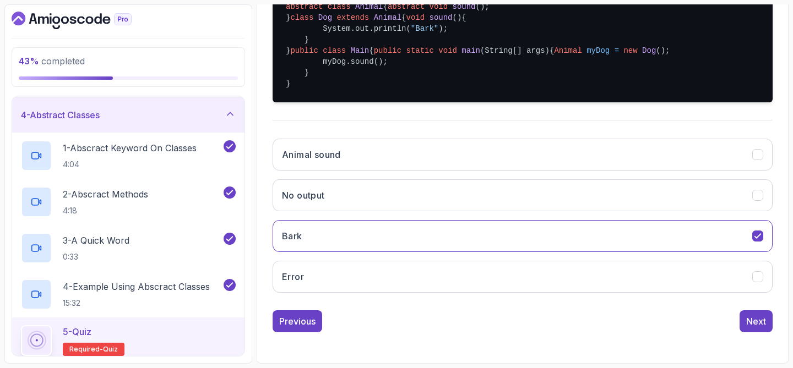
scroll to position [348, 0]
click at [771, 325] on button "Next" at bounding box center [756, 322] width 33 height 22
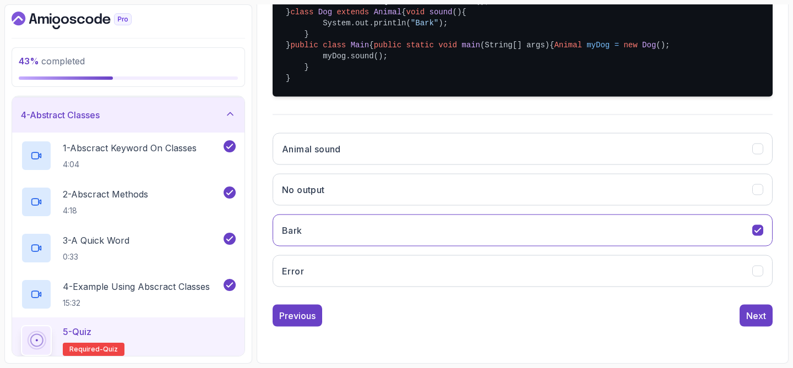
scroll to position [141, 0]
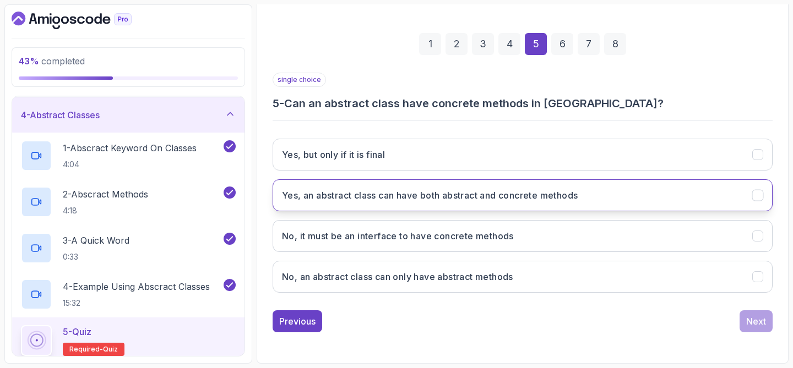
click at [515, 187] on button "Yes, an abstract class can have both abstract and concrete methods" at bounding box center [523, 196] width 500 height 32
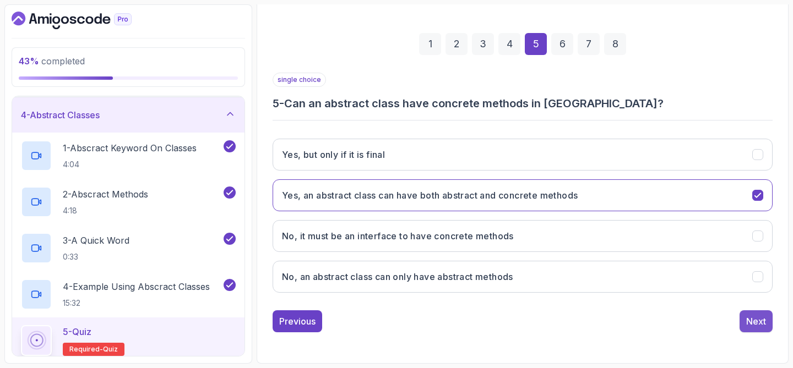
click at [758, 326] on div "Next" at bounding box center [756, 321] width 20 height 13
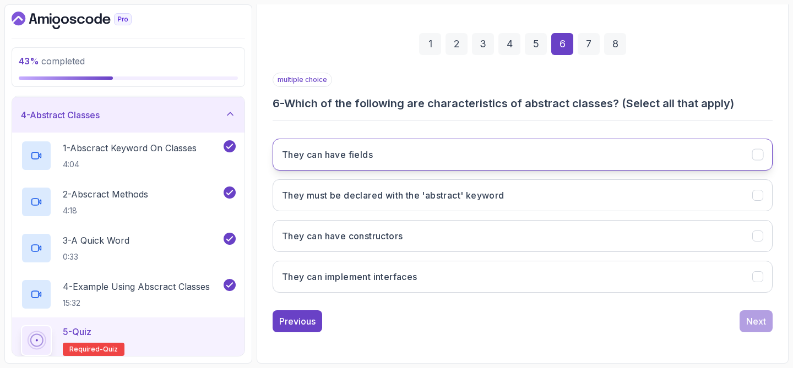
click at [610, 165] on button "They can have fields" at bounding box center [523, 155] width 500 height 32
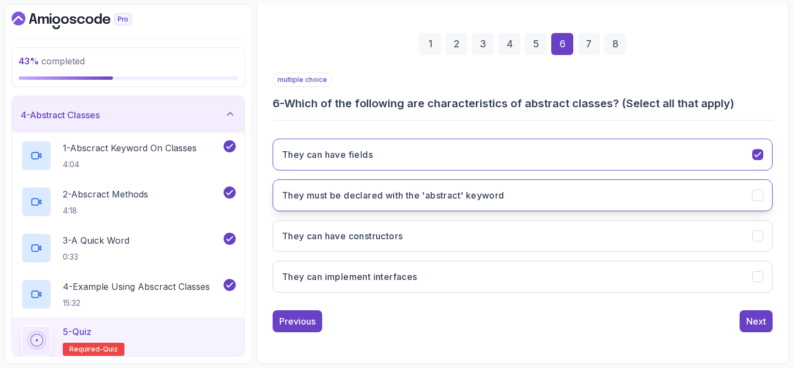
click at [590, 196] on button "They must be declared with the 'abstract' keyword" at bounding box center [523, 196] width 500 height 32
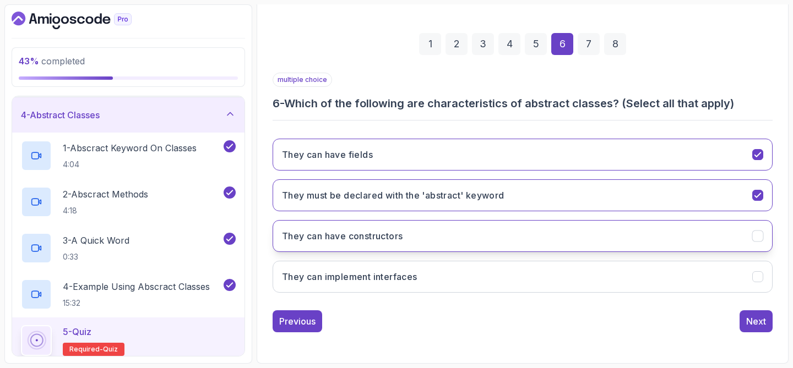
click at [554, 237] on button "They can have constructors" at bounding box center [523, 236] width 500 height 32
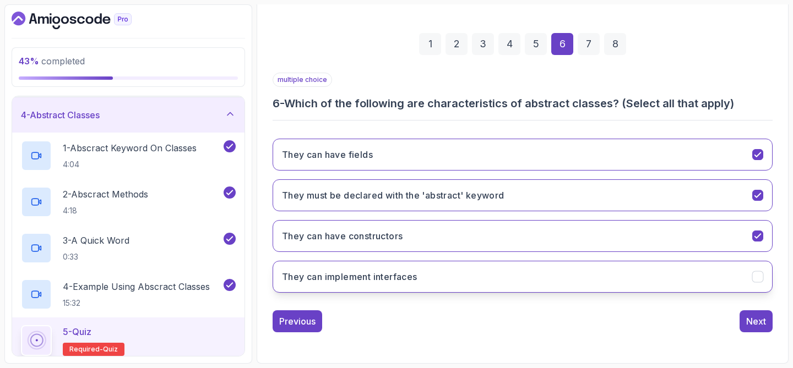
click at [546, 269] on button "They can implement interfaces" at bounding box center [523, 277] width 500 height 32
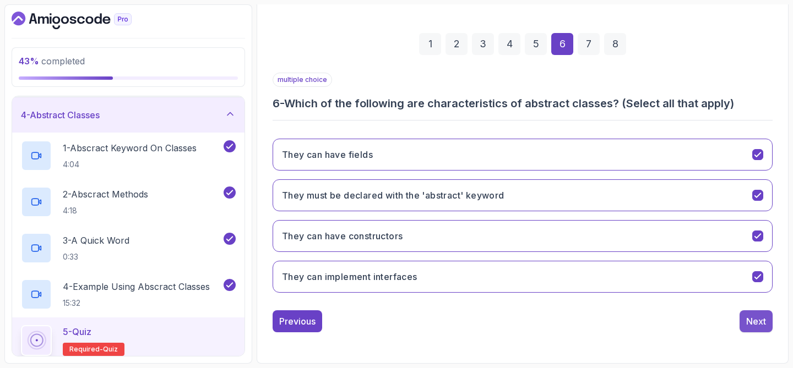
click at [747, 321] on div "Next" at bounding box center [756, 321] width 20 height 13
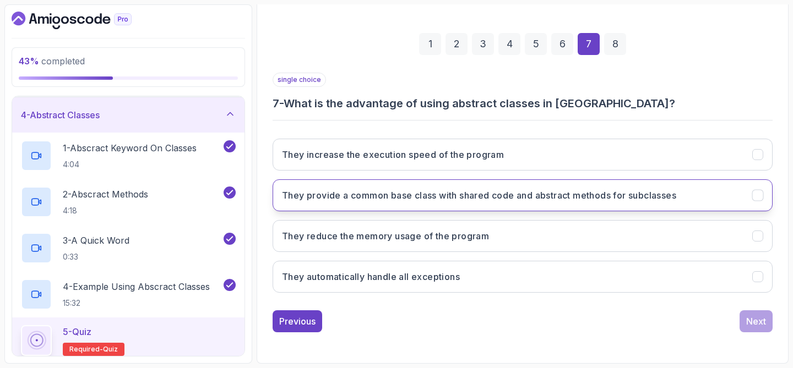
click at [560, 189] on h3 "They provide a common base class with shared code and abstract methods for subc…" at bounding box center [479, 195] width 394 height 13
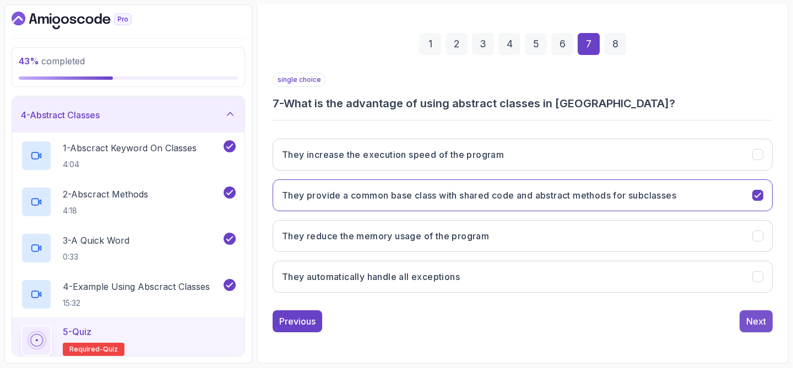
click at [755, 317] on div "Next" at bounding box center [756, 321] width 20 height 13
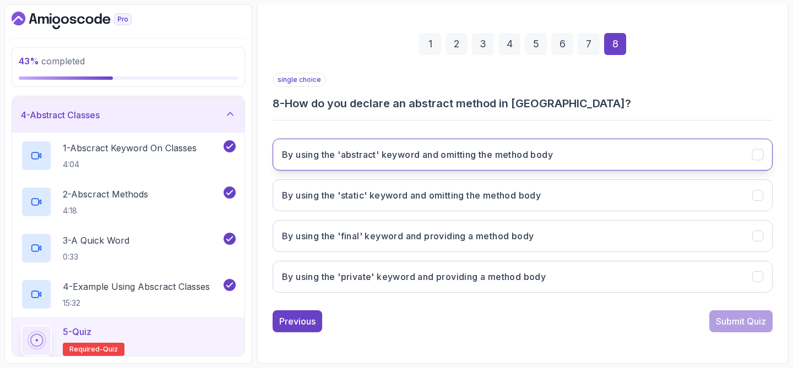
click at [476, 159] on h3 "By using the 'abstract' keyword and omitting the method body" at bounding box center [417, 154] width 271 height 13
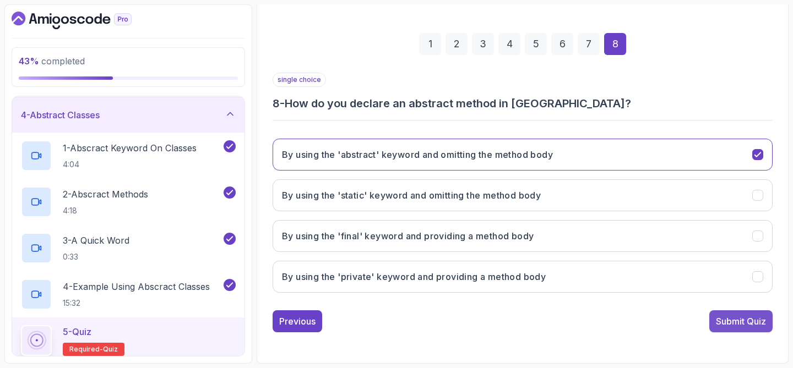
click at [734, 318] on div "Submit Quiz" at bounding box center [741, 321] width 50 height 13
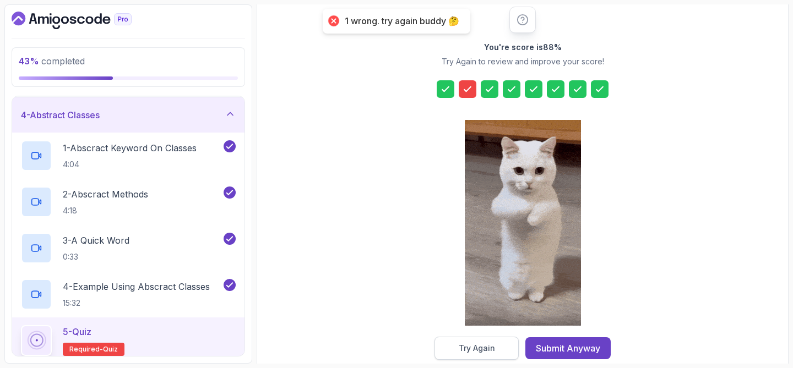
click at [499, 345] on button "Try Again" at bounding box center [477, 348] width 84 height 23
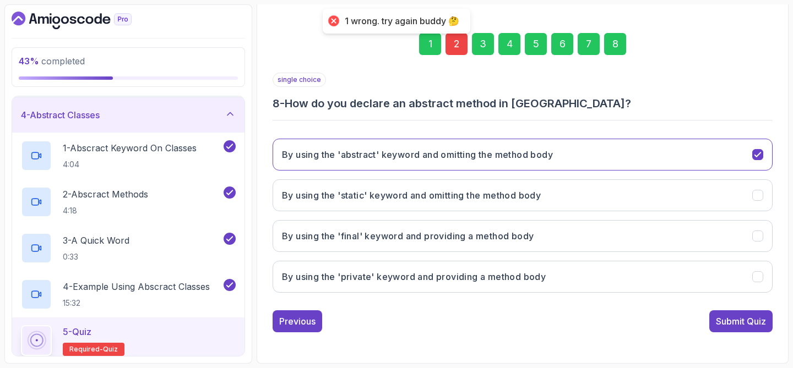
click at [459, 51] on div "2" at bounding box center [457, 44] width 22 height 22
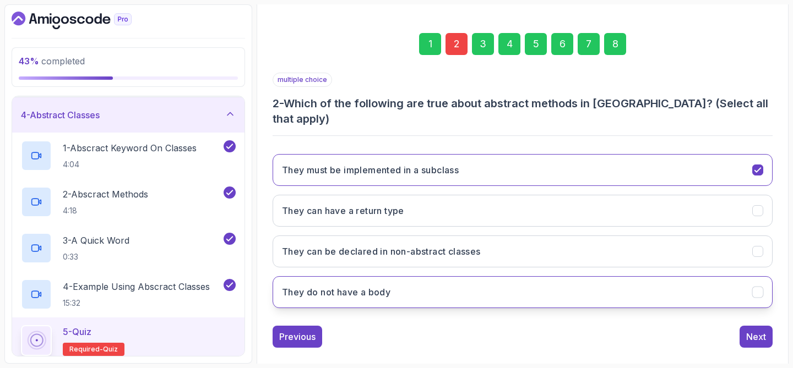
click at [391, 281] on button "They do not have a body" at bounding box center [523, 292] width 500 height 32
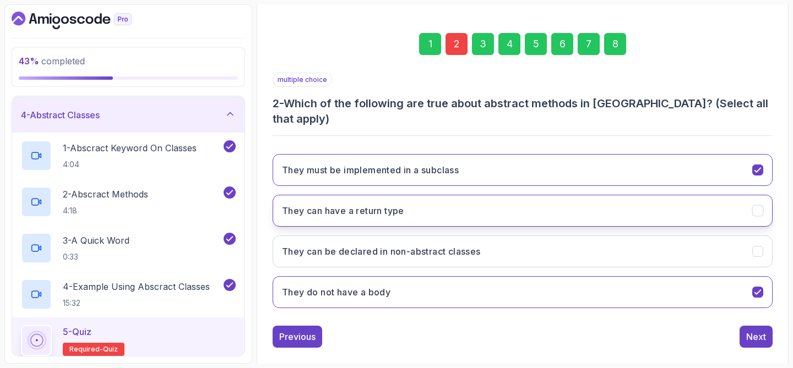
click at [414, 197] on button "They can have a return type" at bounding box center [523, 211] width 500 height 32
click at [749, 330] on div "Next" at bounding box center [756, 336] width 20 height 13
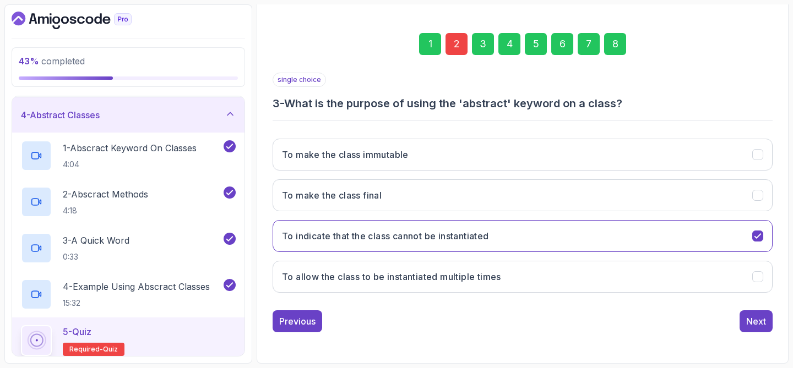
click at [612, 42] on div "8" at bounding box center [615, 44] width 22 height 22
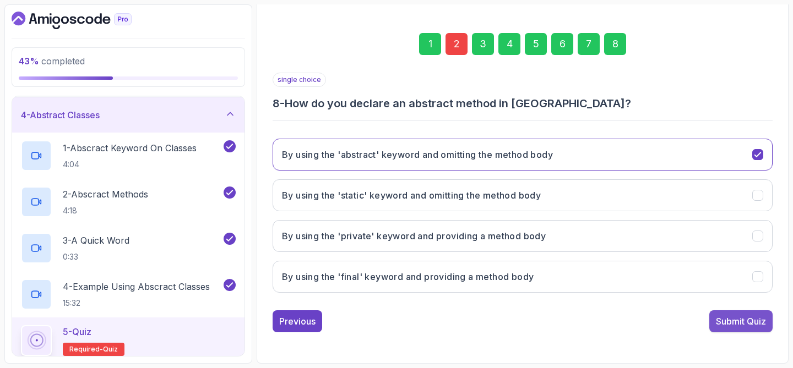
click at [726, 323] on div "Submit Quiz" at bounding box center [741, 321] width 50 height 13
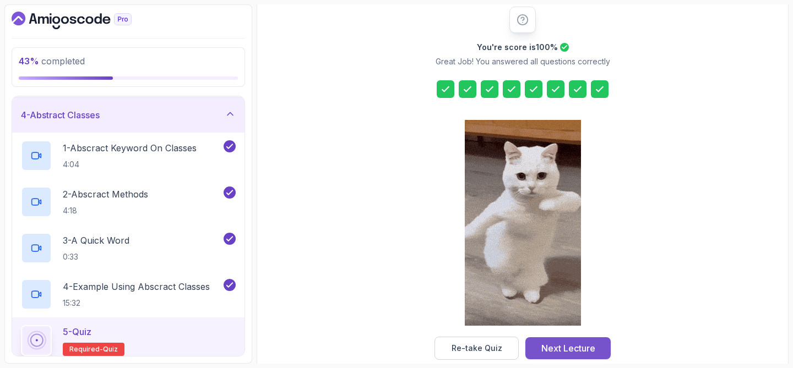
click at [566, 351] on div "Next Lecture" at bounding box center [568, 348] width 54 height 13
